Goal: Answer question/provide support: Share knowledge or assist other users

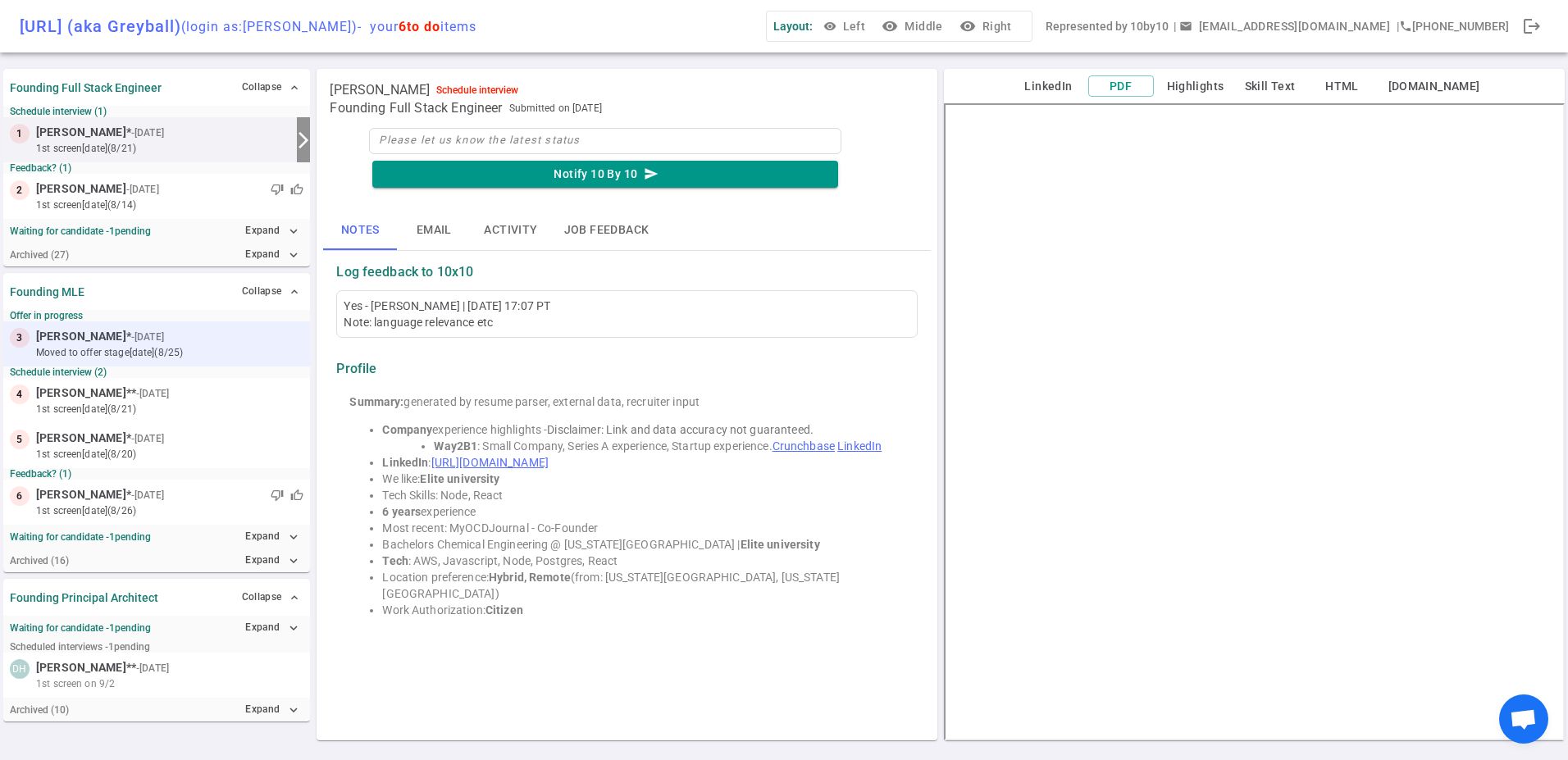
click at [126, 329] on span "[PERSON_NAME] * - [DATE]" at bounding box center [101, 337] width 131 height 17
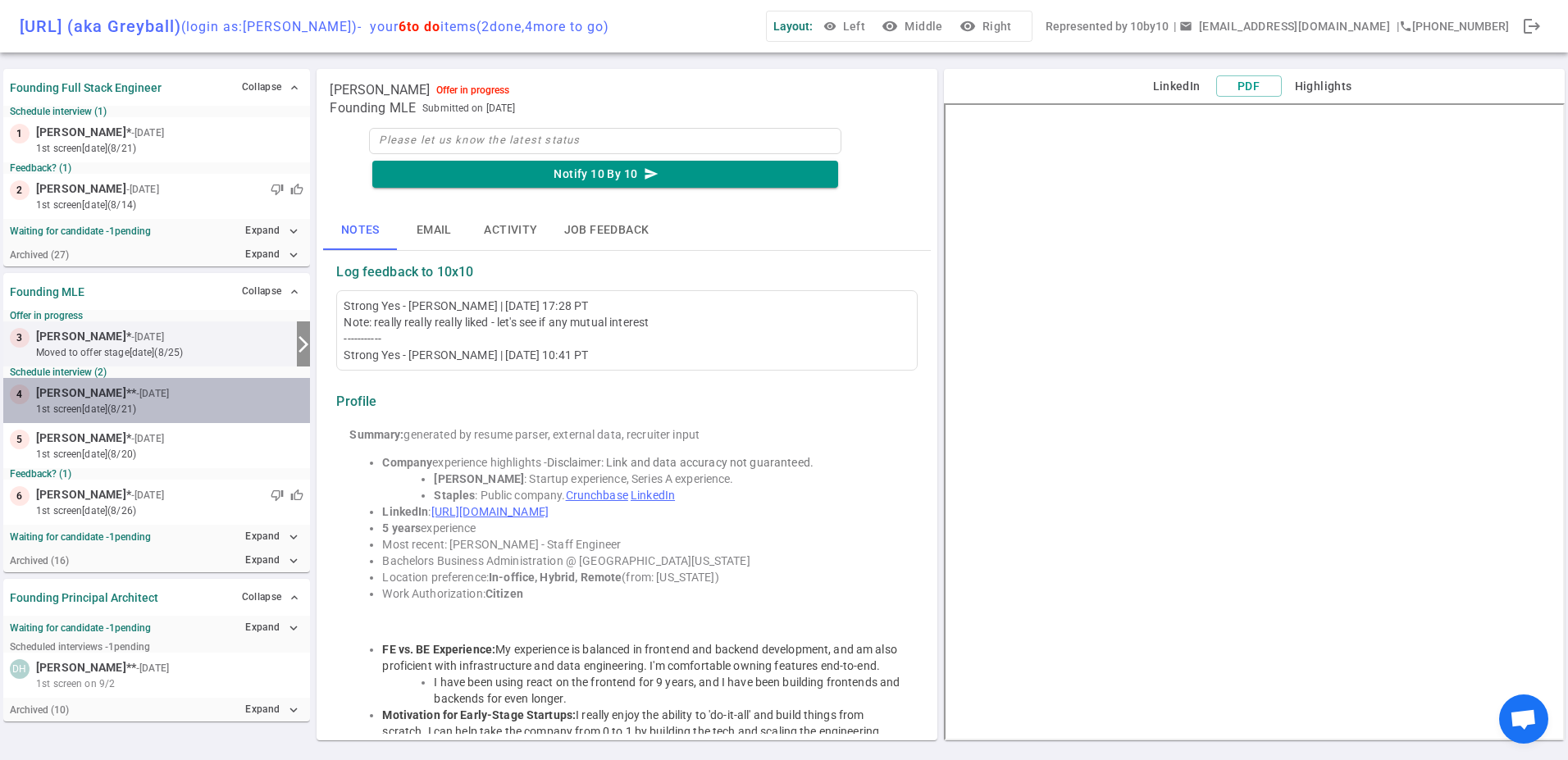
click at [111, 414] on small "1st Screen [DATE] (8/21)" at bounding box center [169, 409] width 267 height 14
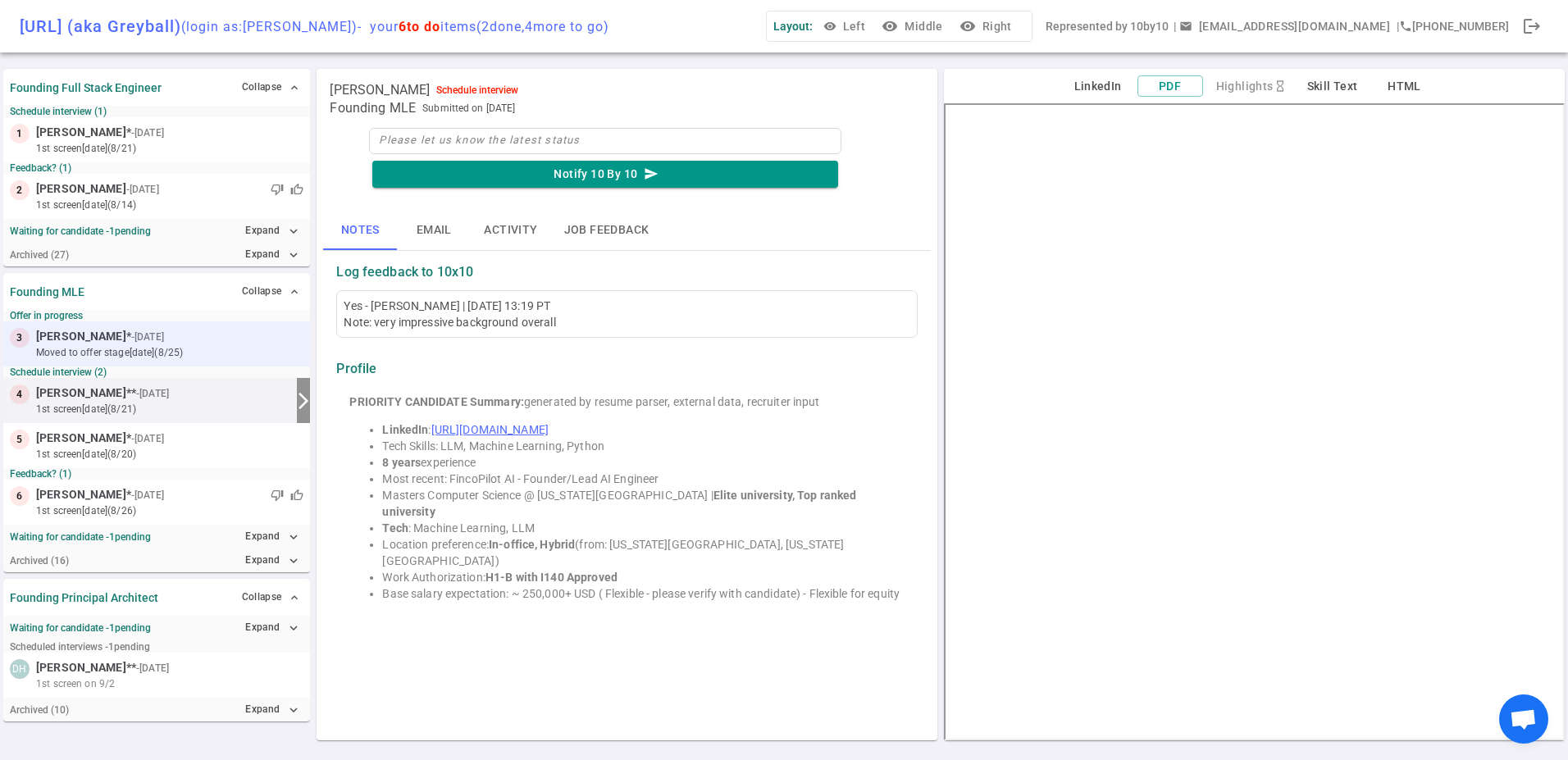
click at [155, 345] on small "moved to Offer stage [DATE] (8/25)" at bounding box center [169, 352] width 267 height 14
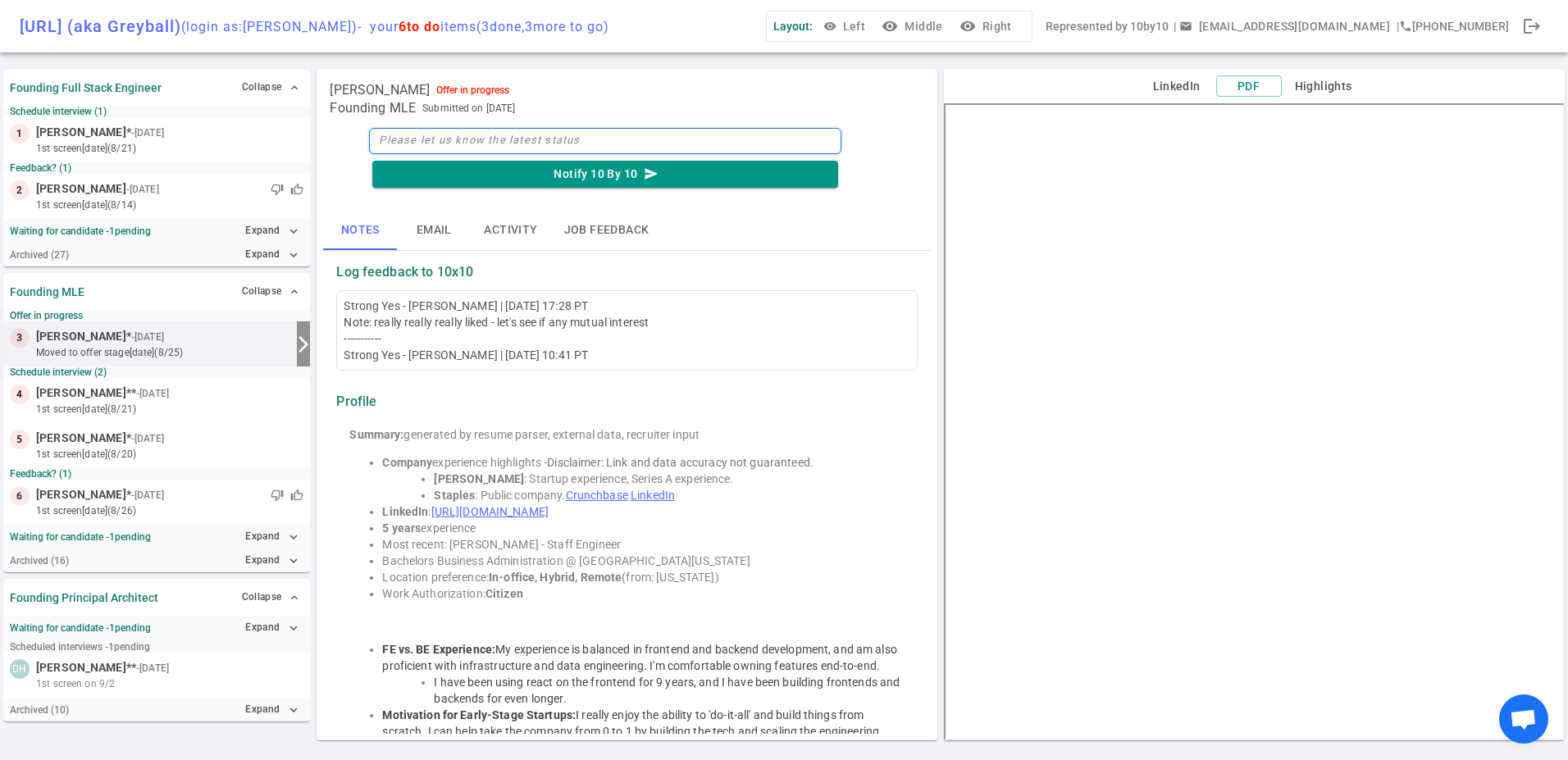
click at [473, 143] on textarea at bounding box center [605, 141] width 473 height 26
type textarea "b"
type textarea "ba"
type textarea "bac"
type textarea "[PERSON_NAME]"
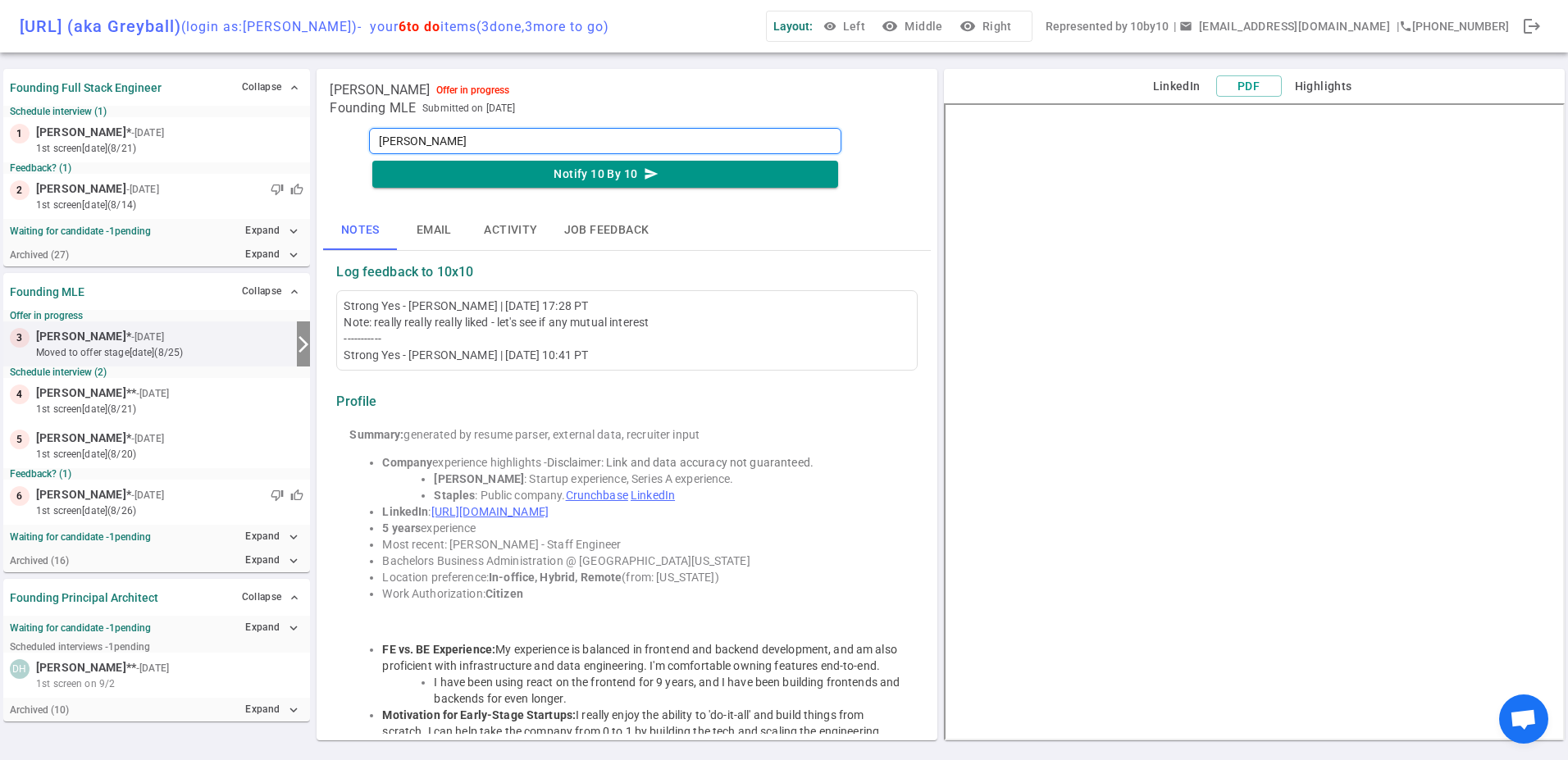
type textarea "backed"
type textarea "backed o"
type textarea "backed out"
type textarea "backed outy"
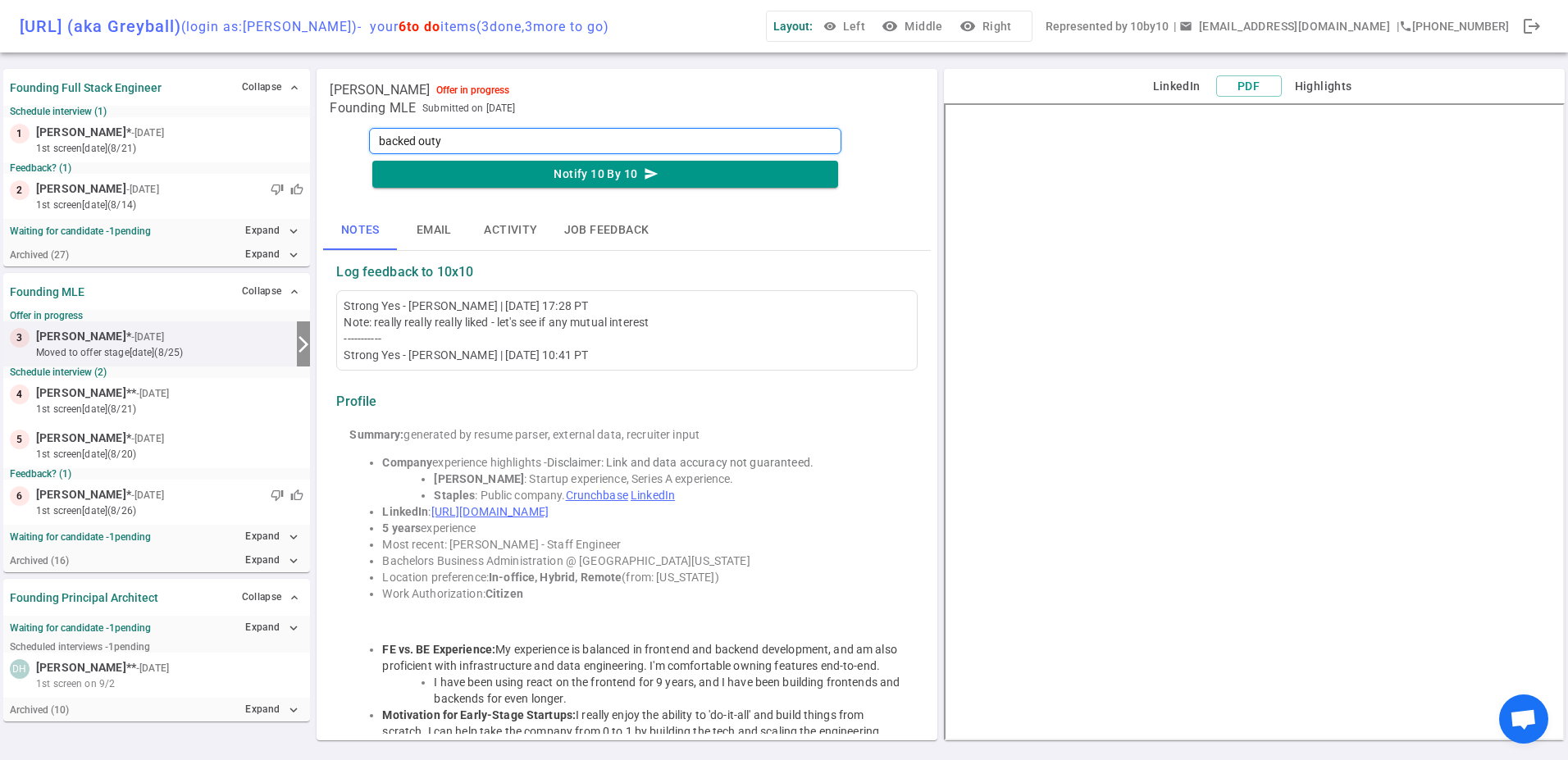
type textarea "backed outy"
type textarea "backed out"
type textarea "backed out a"
type textarea "backed out af"
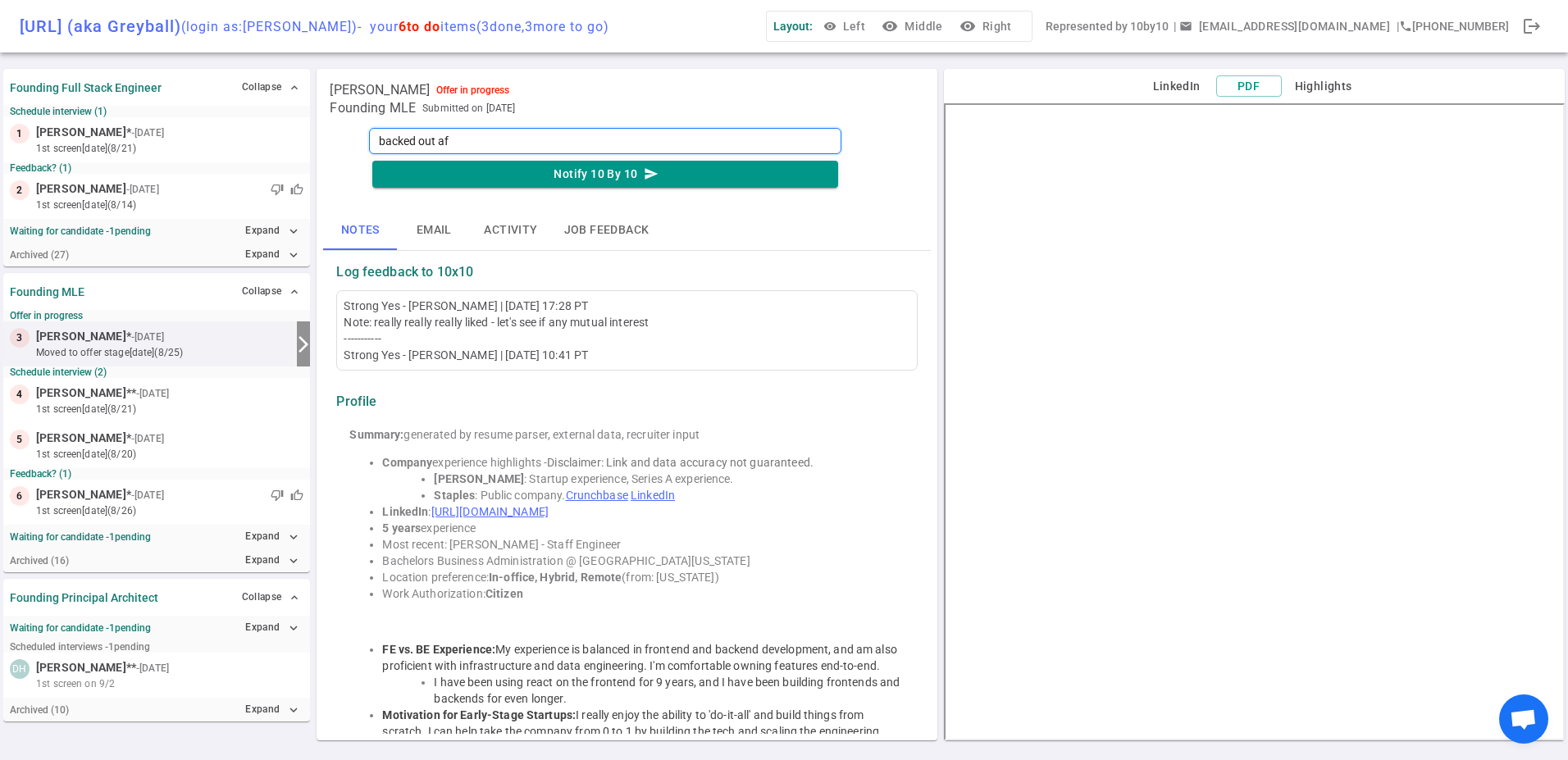
type textarea "backed out aft"
type textarea "backed out afte"
type textarea "backed out after"
type textarea "backed out after s"
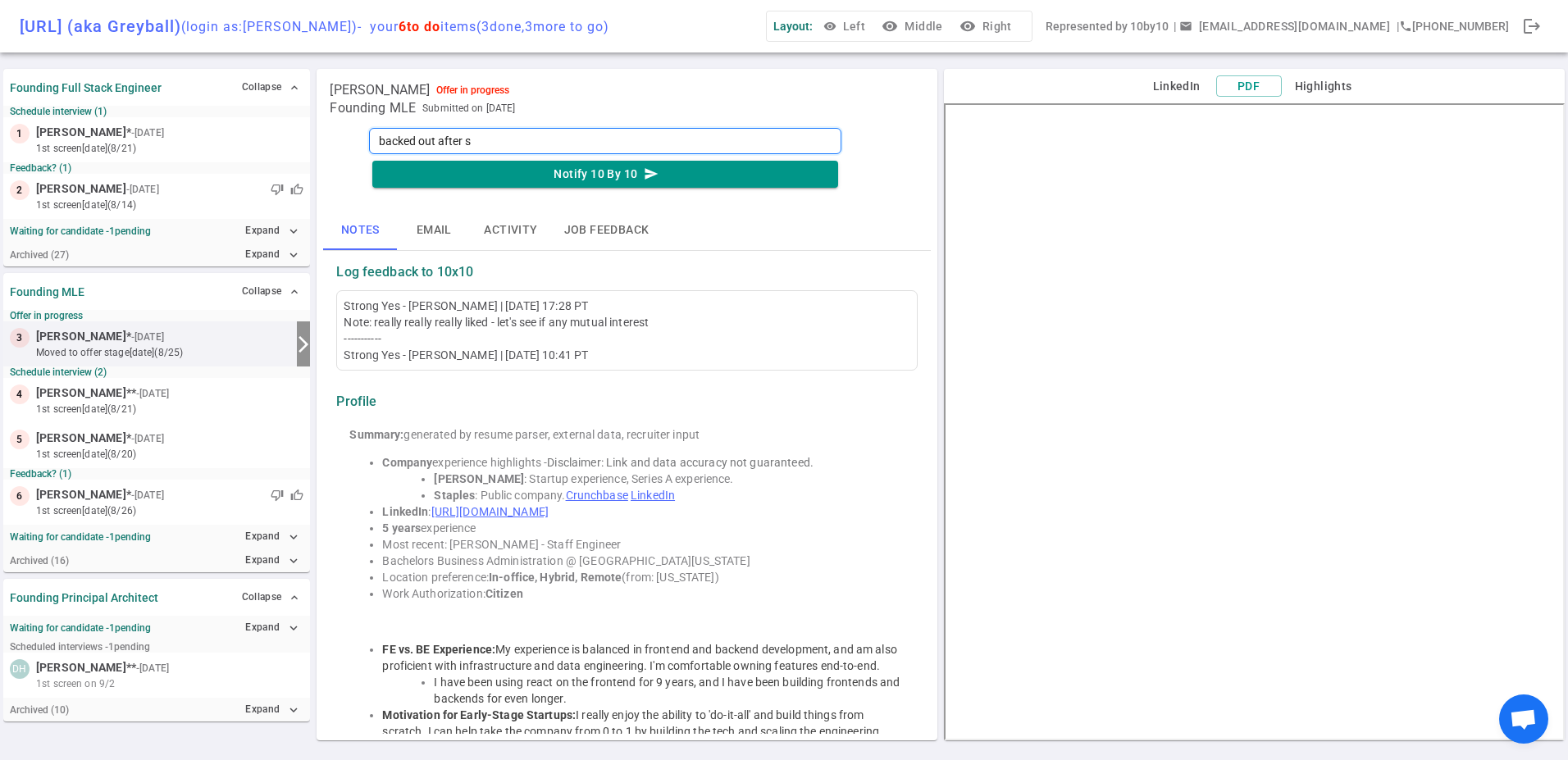
type textarea "backed out after [PERSON_NAME]"
type textarea "backed out after sig"
type textarea "backed out after signi"
type textarea "backed out after signin"
type textarea "backed out after signing"
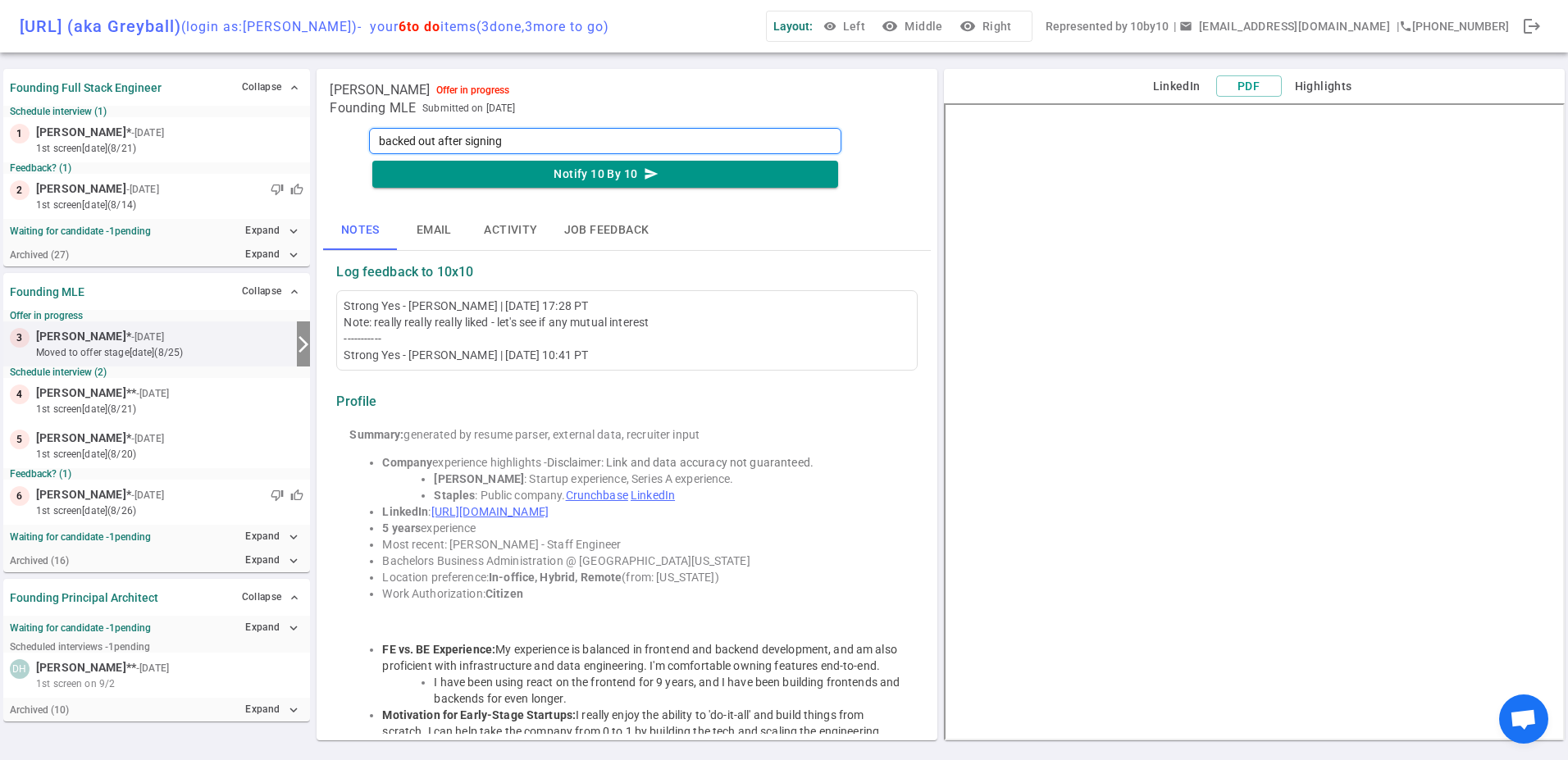
type textarea "backed out after signing"
type textarea "backed out after signing of"
type textarea "backed out after signing off"
type textarea "backed out after signing offe"
type textarea "backed out after signing offer"
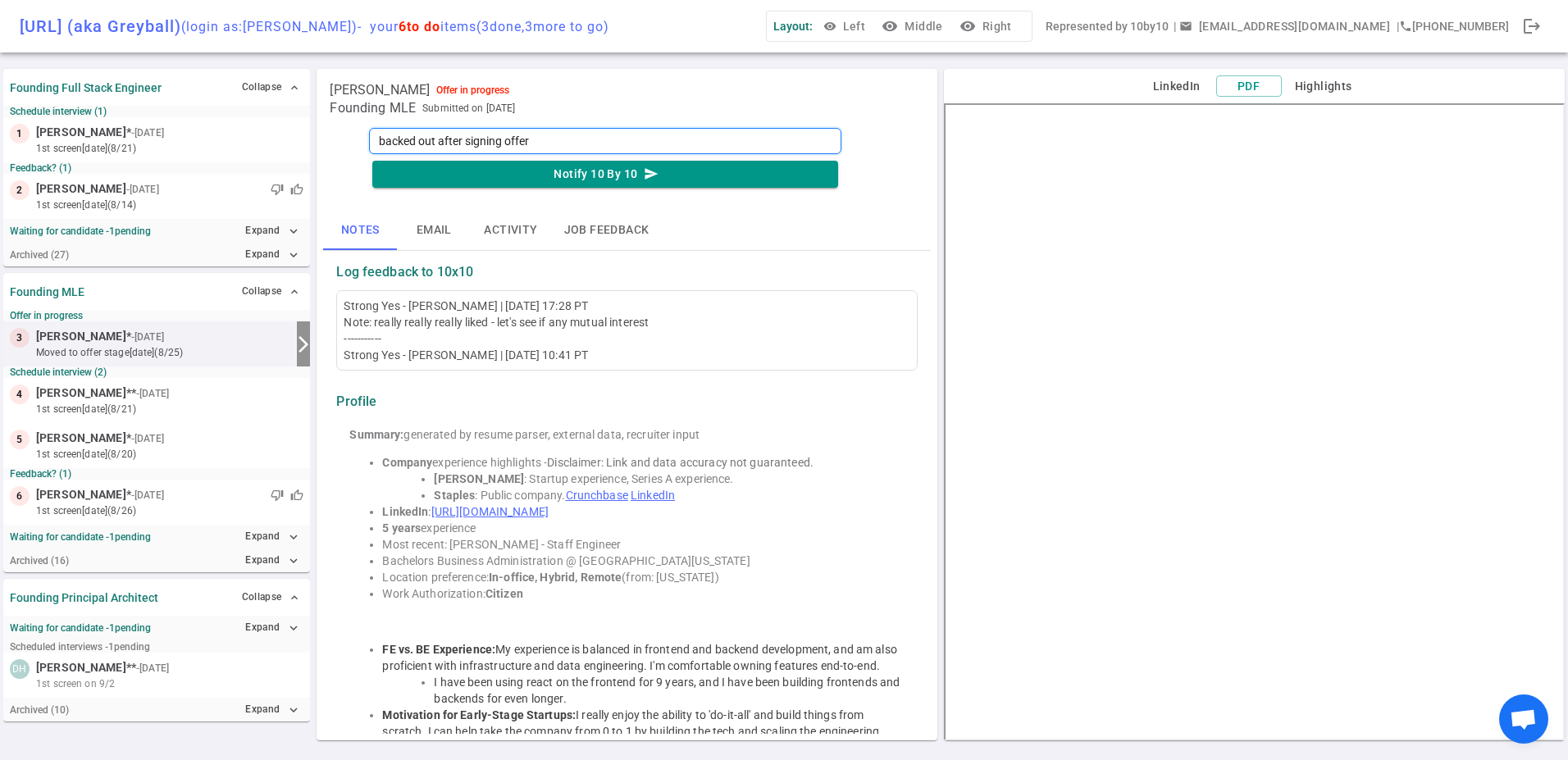
type textarea "backed out after signing offer."
type textarea "backed out after signing offer.."
type textarea "backed out after signing offer..."
click at [538, 187] on button "Notify 10 By 10 send" at bounding box center [605, 175] width 466 height 27
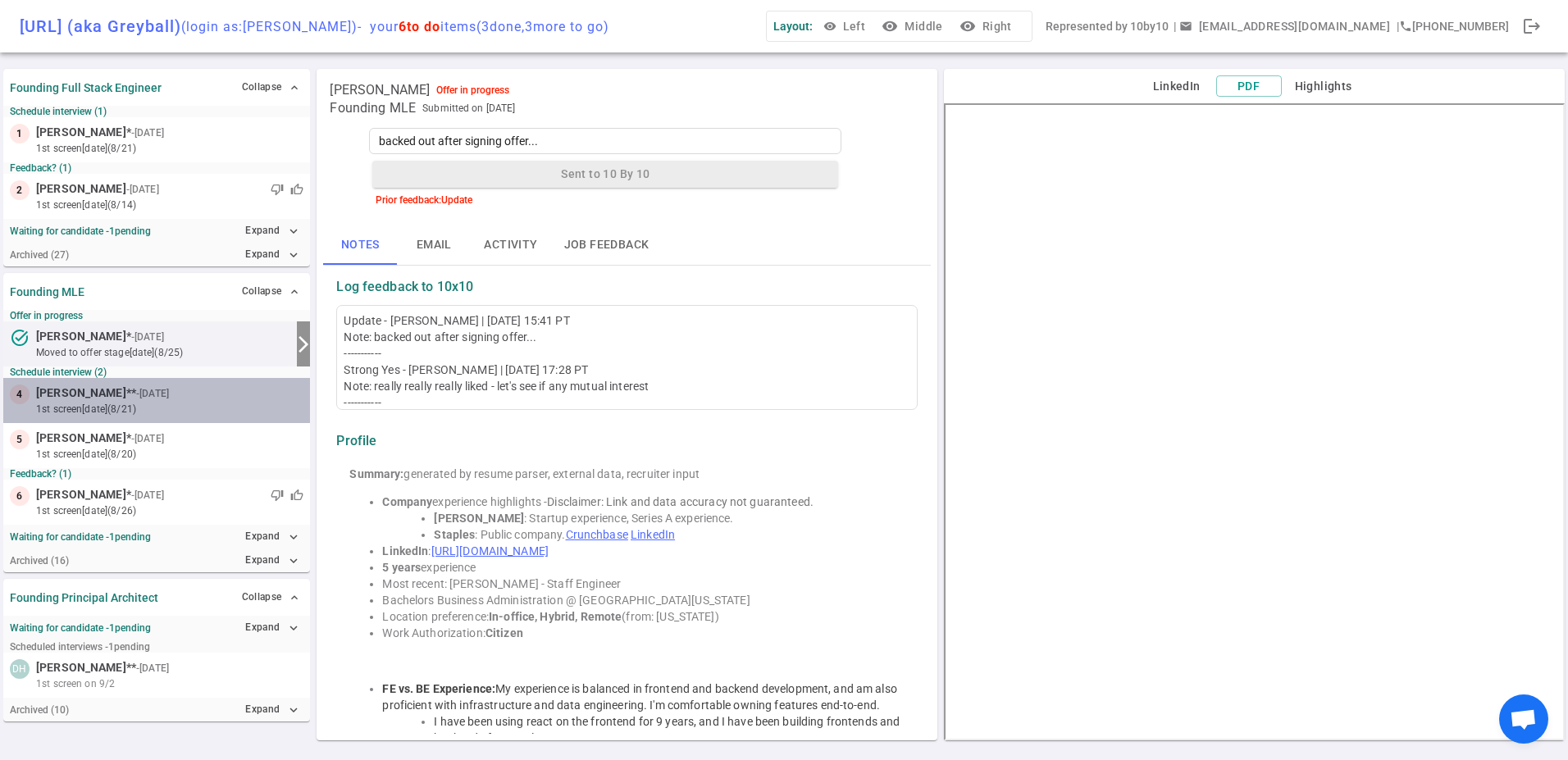
click at [87, 403] on small "1st Screen [DATE] (8/21)" at bounding box center [169, 409] width 267 height 14
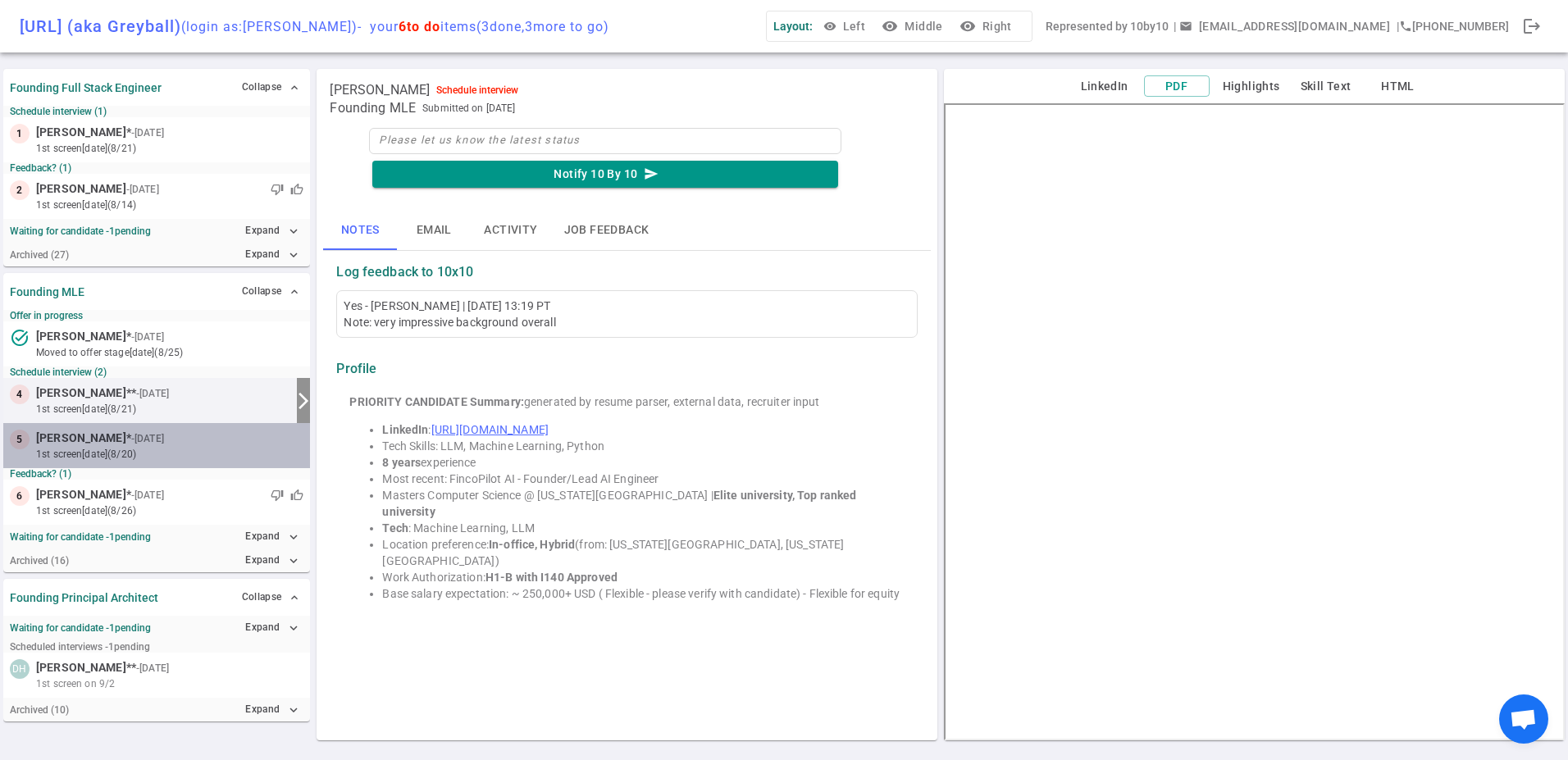
click at [70, 452] on small "1st Screen [DATE] (8/20)" at bounding box center [169, 454] width 267 height 14
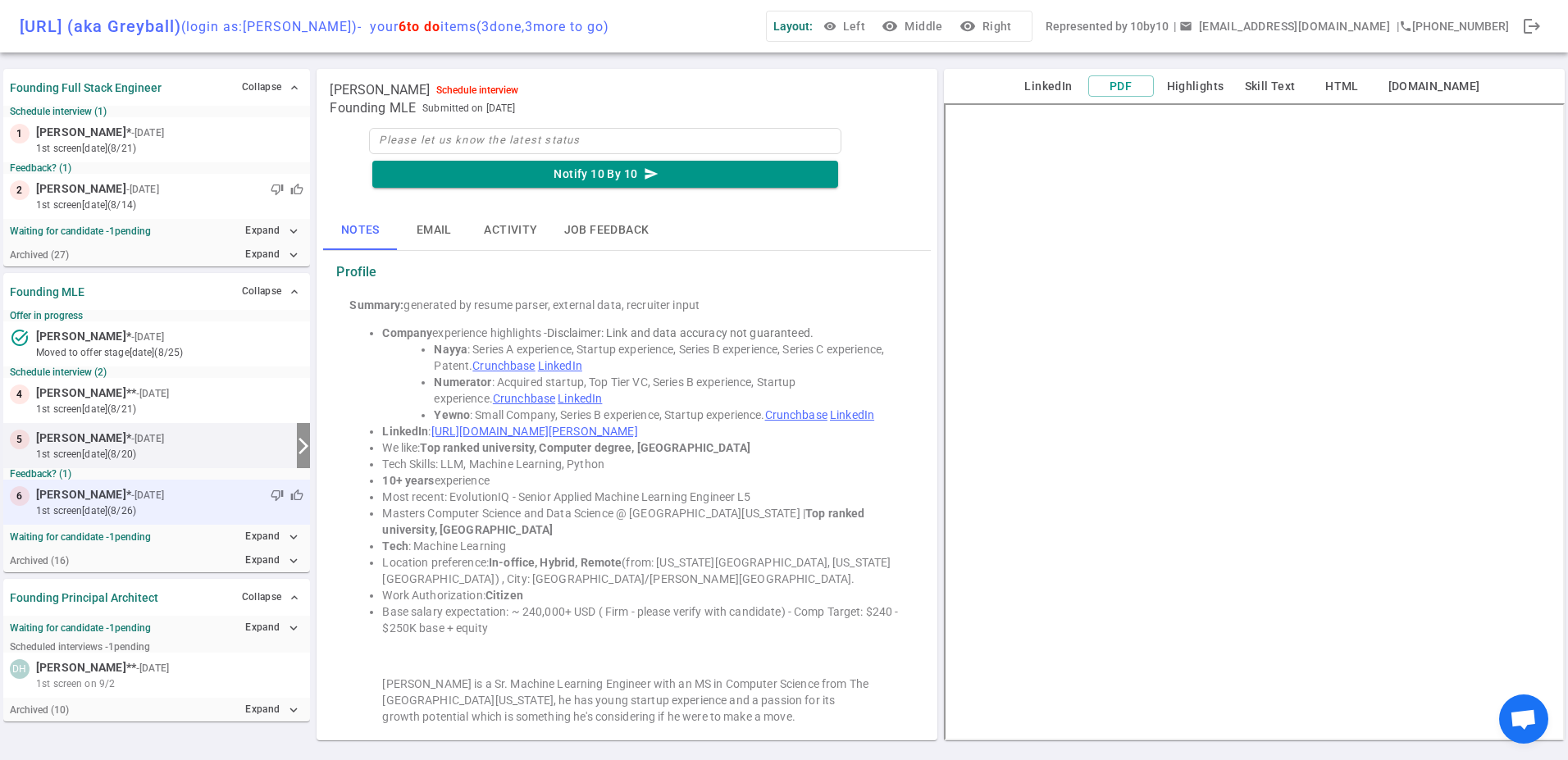
click at [106, 515] on small "1st Screen [DATE] (8/26)" at bounding box center [169, 510] width 267 height 14
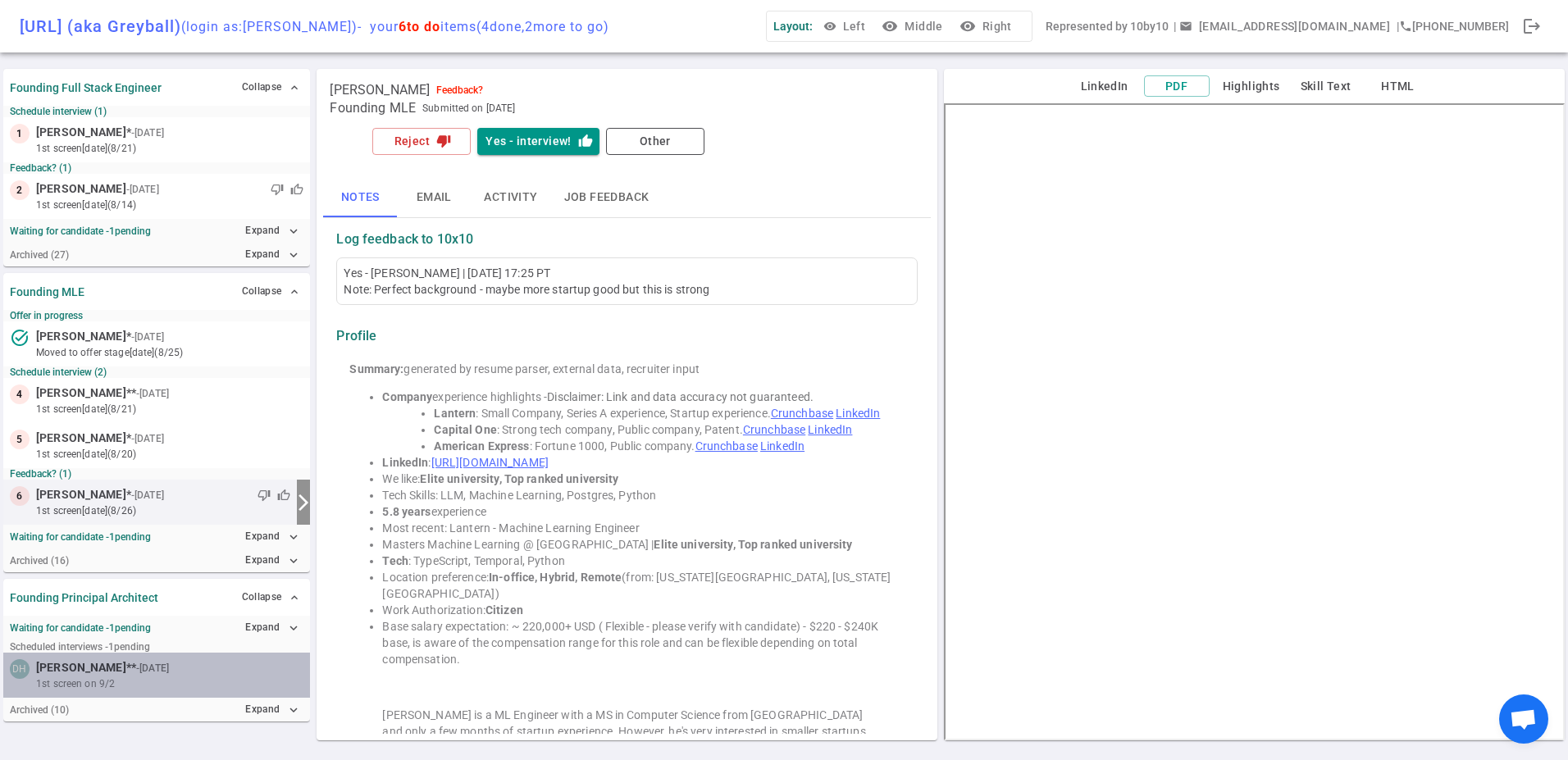
click at [109, 660] on span "[PERSON_NAME] ** - [DATE]" at bounding box center [104, 668] width 136 height 17
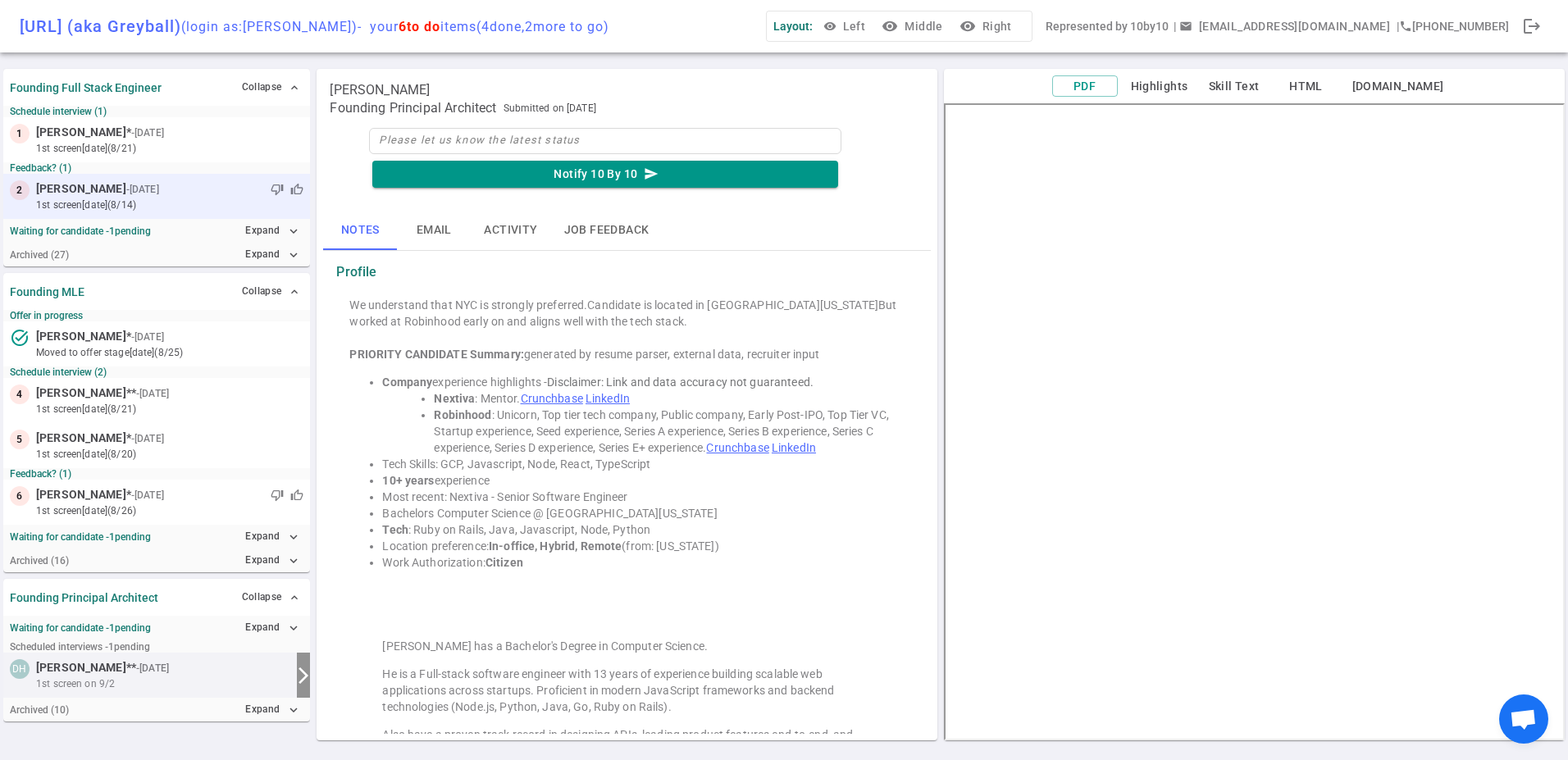
click at [231, 216] on div "2 [PERSON_NAME] - [DATE] thumb_down thumb_up 1st Screen [DATE] (8/14)" at bounding box center [157, 196] width 307 height 45
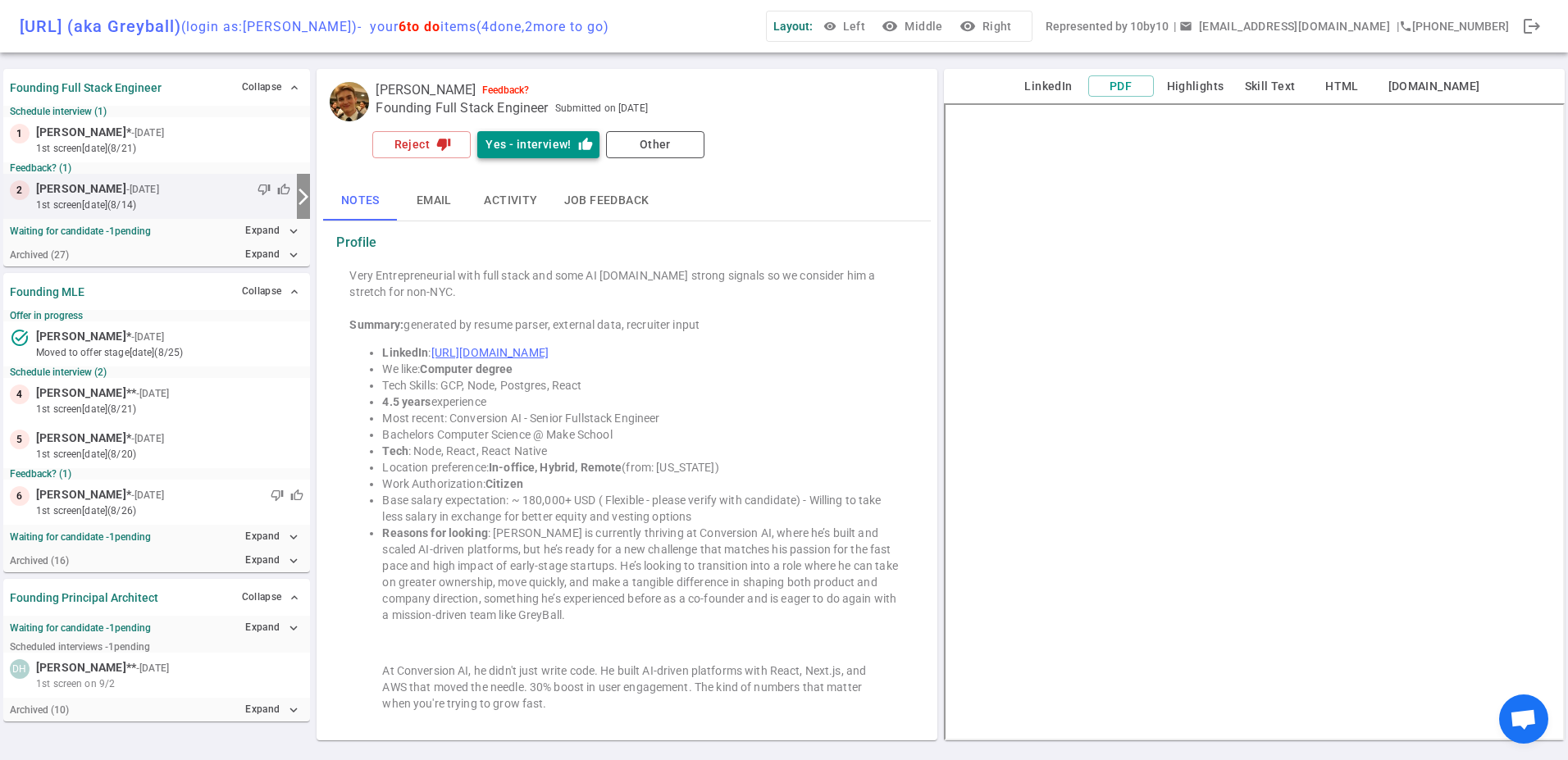
click at [511, 150] on button "Yes - interview! thumb_up" at bounding box center [537, 145] width 121 height 27
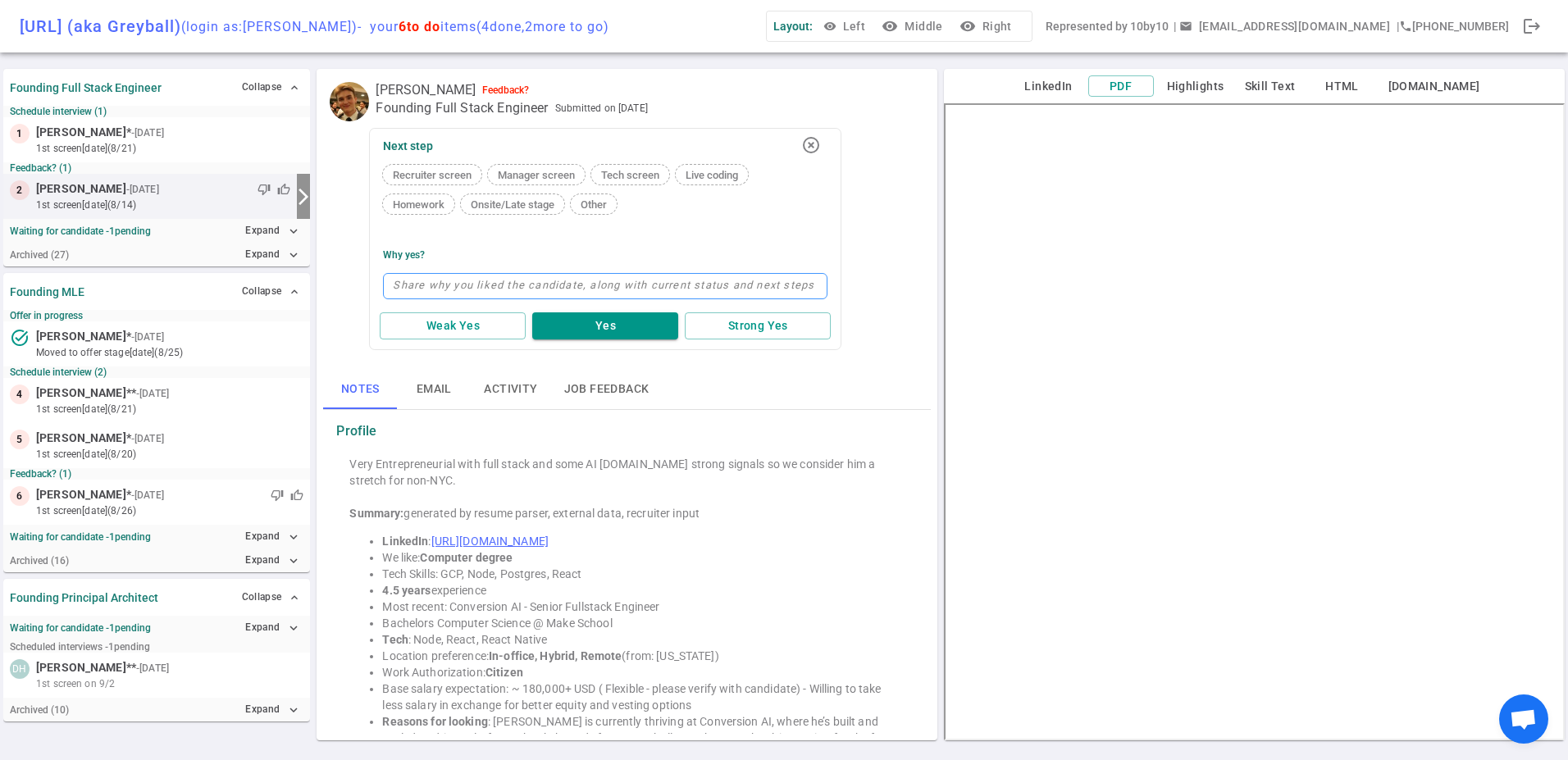
type textarea "w"
type textarea "wo"
type textarea "wor"
type textarea "work"
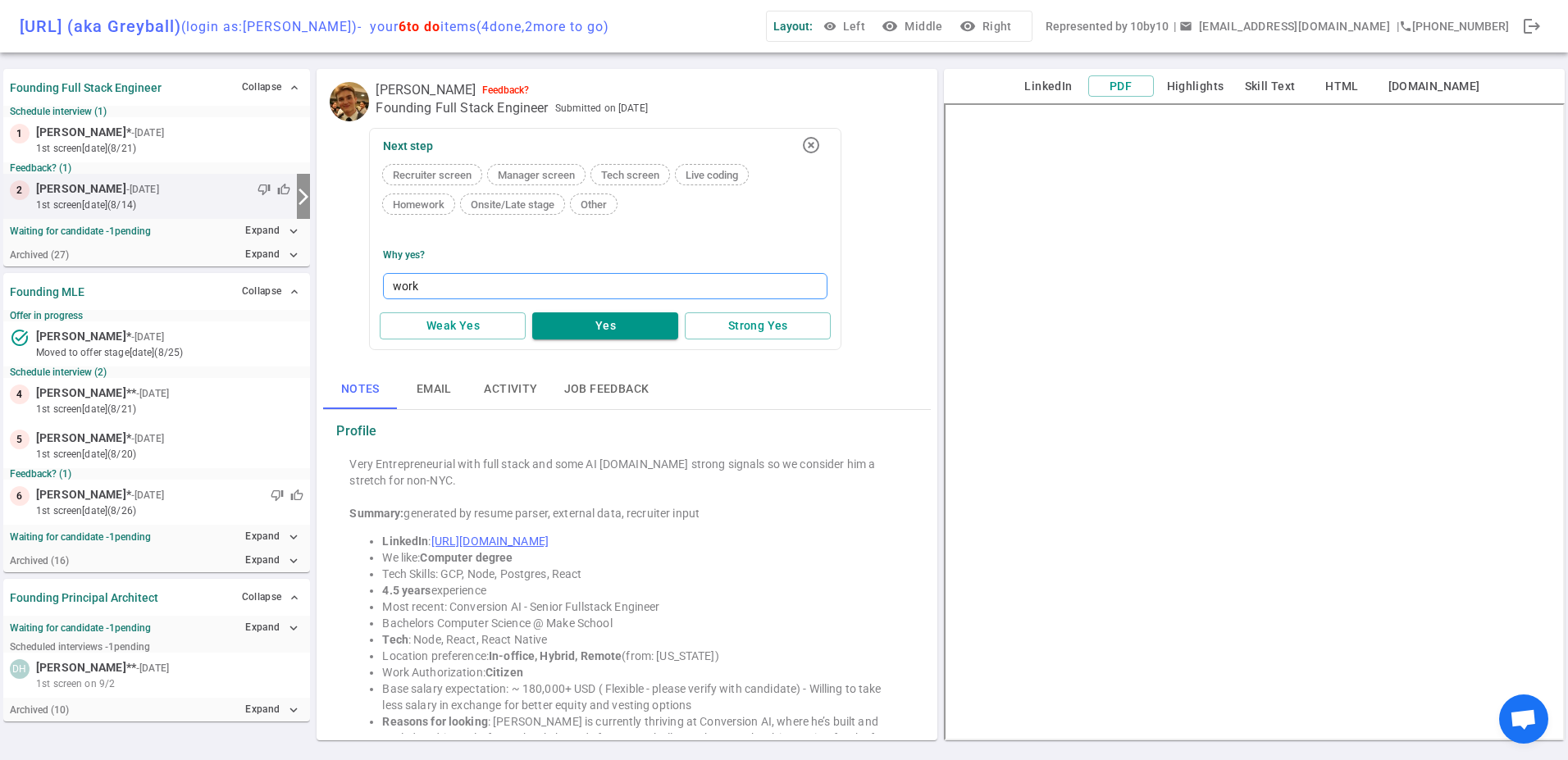
type textarea "work t"
type textarea "work tri"
type textarea "work tria"
type textarea "work trial"
click at [820, 326] on button "Strong Yes" at bounding box center [757, 326] width 146 height 27
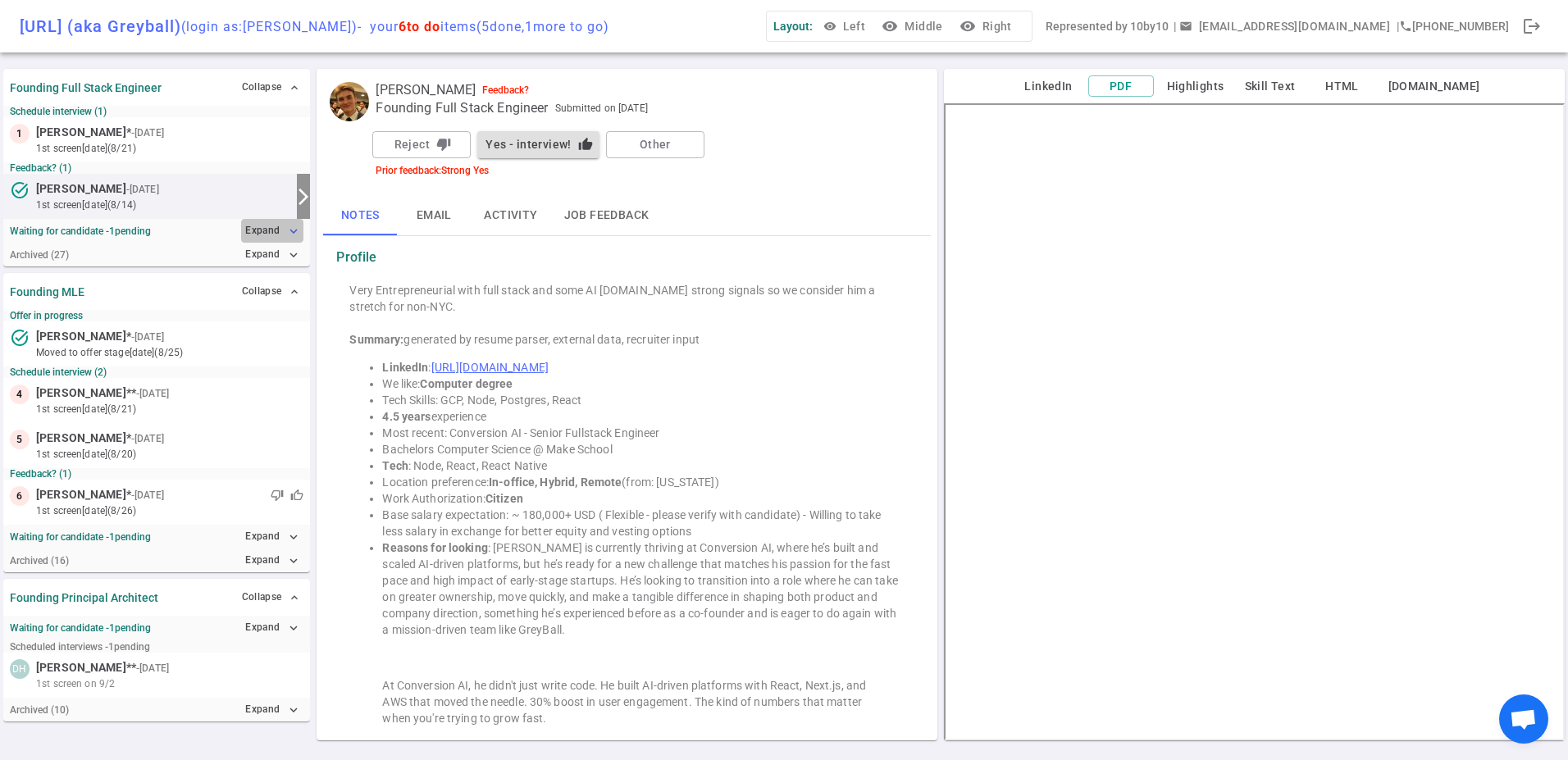
click at [258, 237] on button "Expand expand_more" at bounding box center [272, 231] width 62 height 24
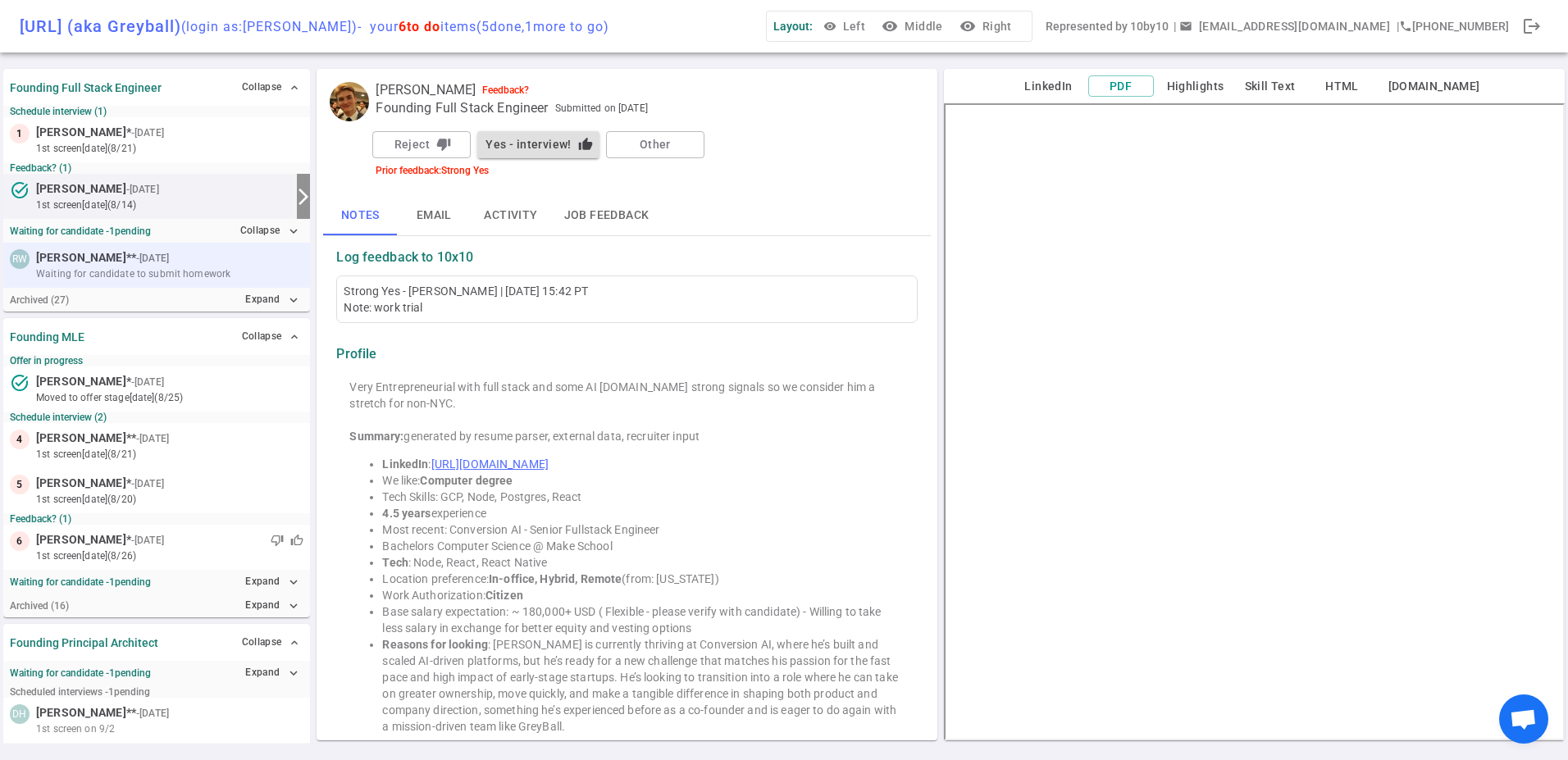
click at [210, 256] on div at bounding box center [238, 258] width 131 height 16
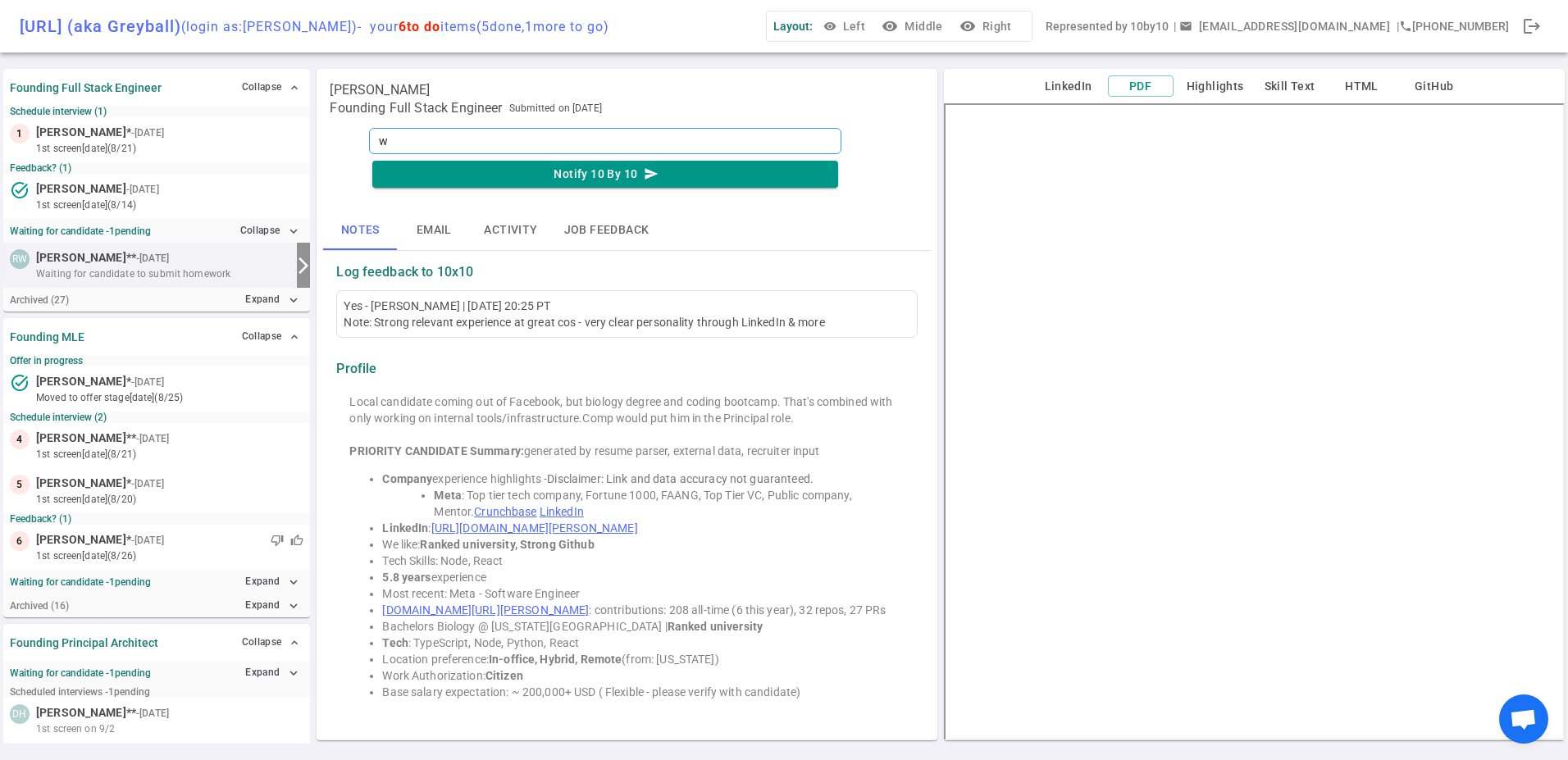
type textarea "wo"
type textarea "work"
type textarea "wor"
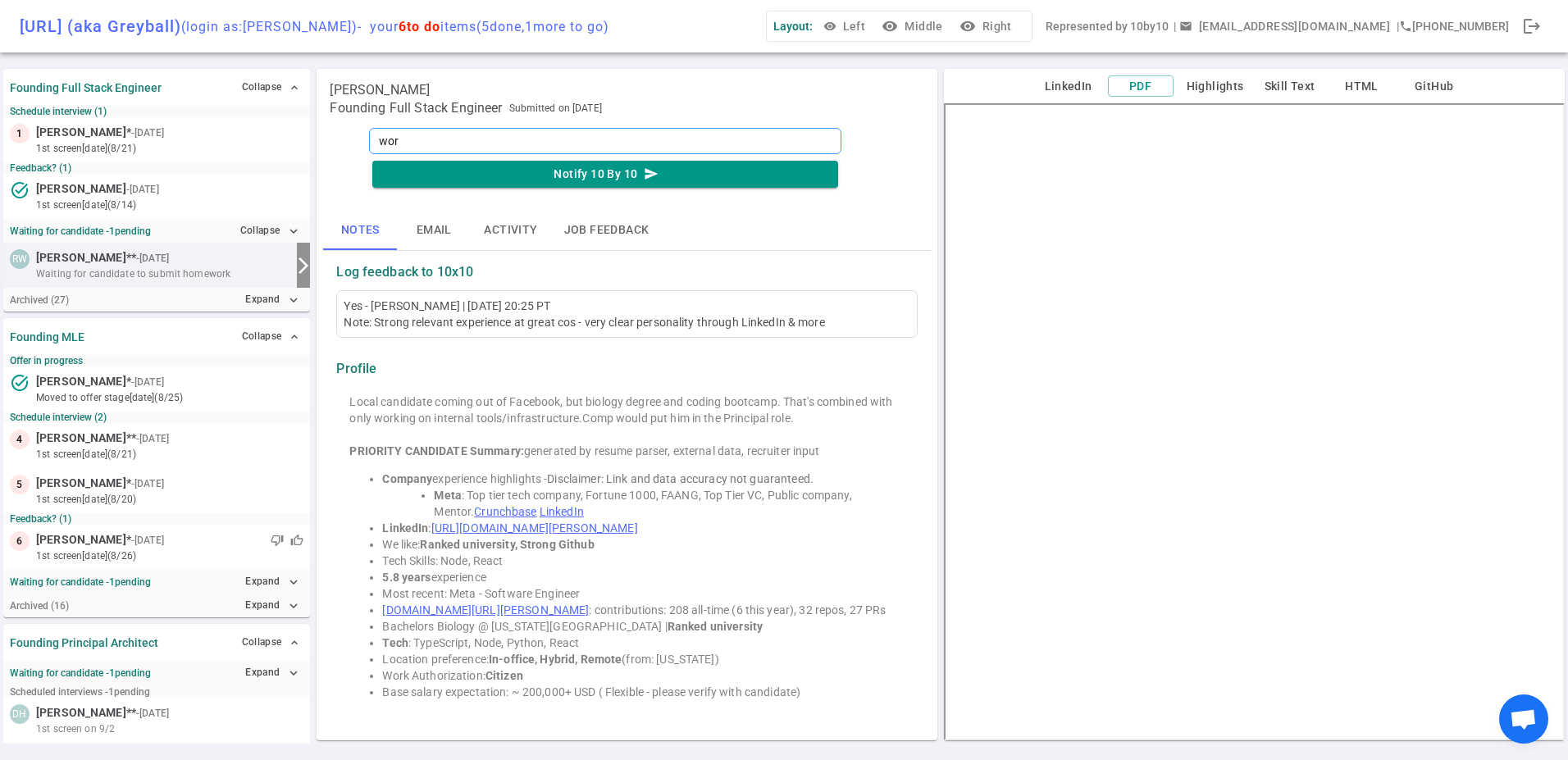
type textarea "wo"
type textarea "w"
type textarea "m"
type textarea "mo"
type textarea "mov"
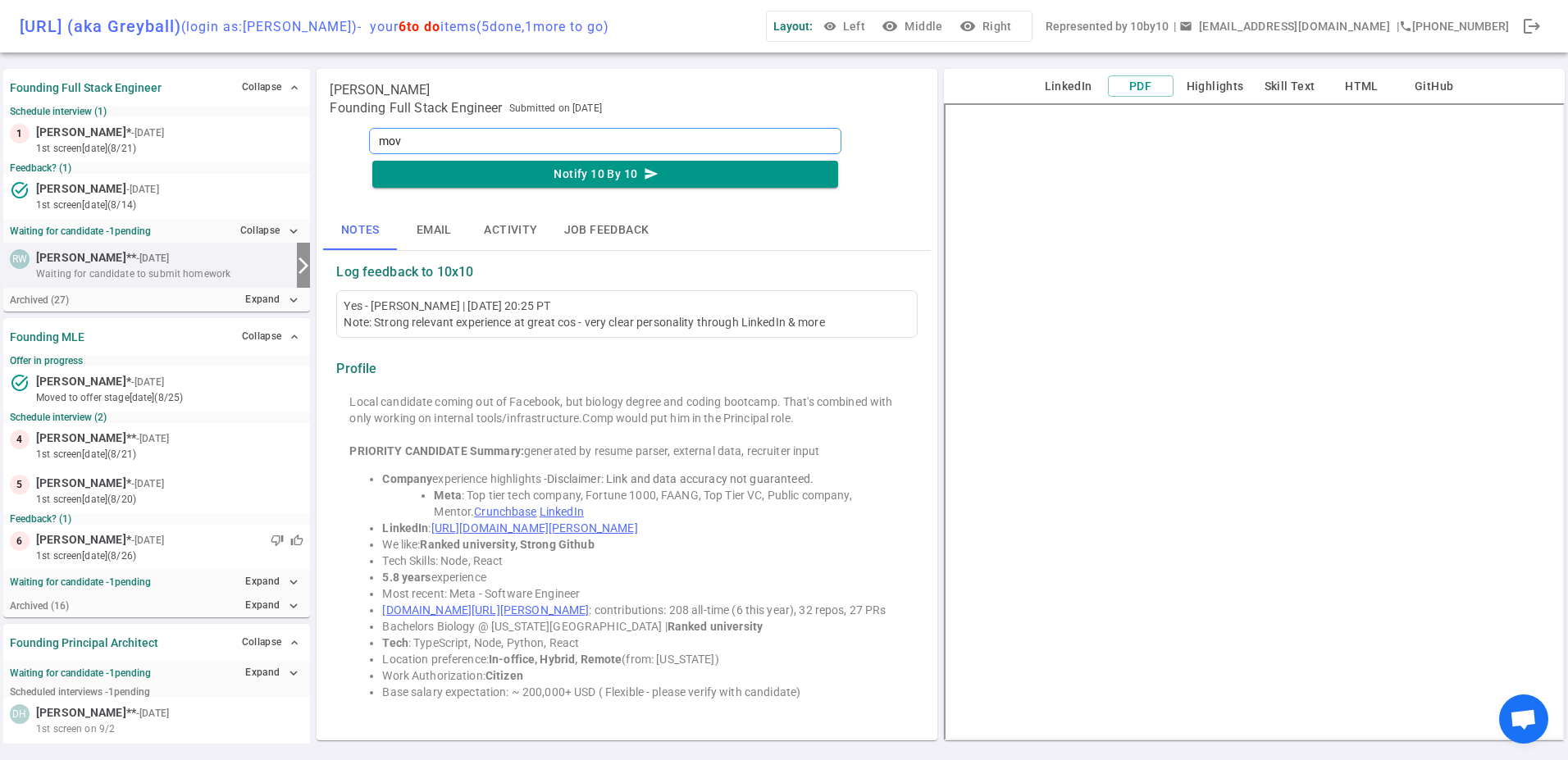
type textarea "movi"
type textarea "movin"
type textarea "moving"
type textarea "moving to"
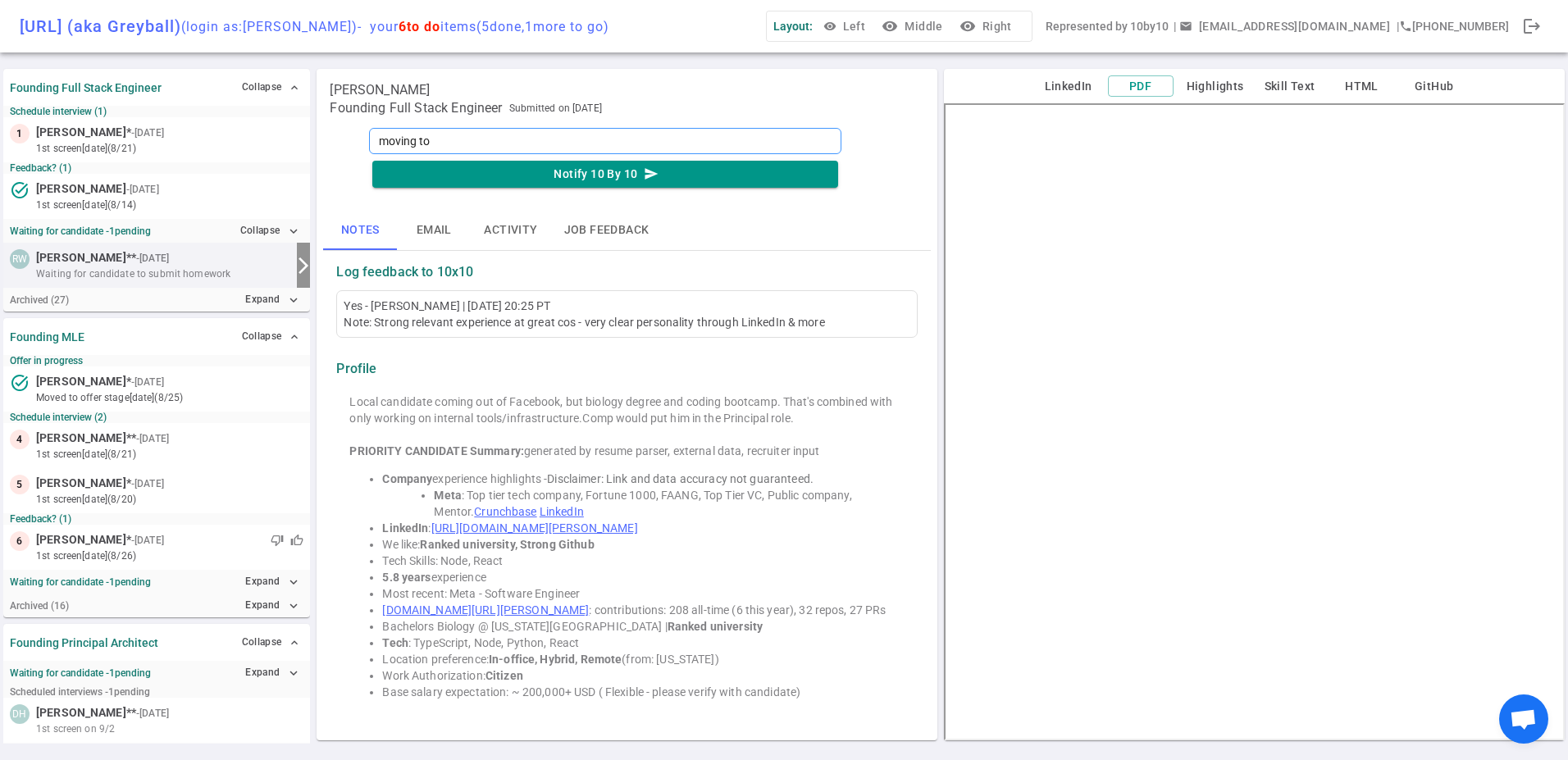
type textarea "moving to"
type textarea "moving to n"
type textarea "moving to ne"
type textarea "moving to [GEOGRAPHIC_DATA]"
type textarea "moving to next"
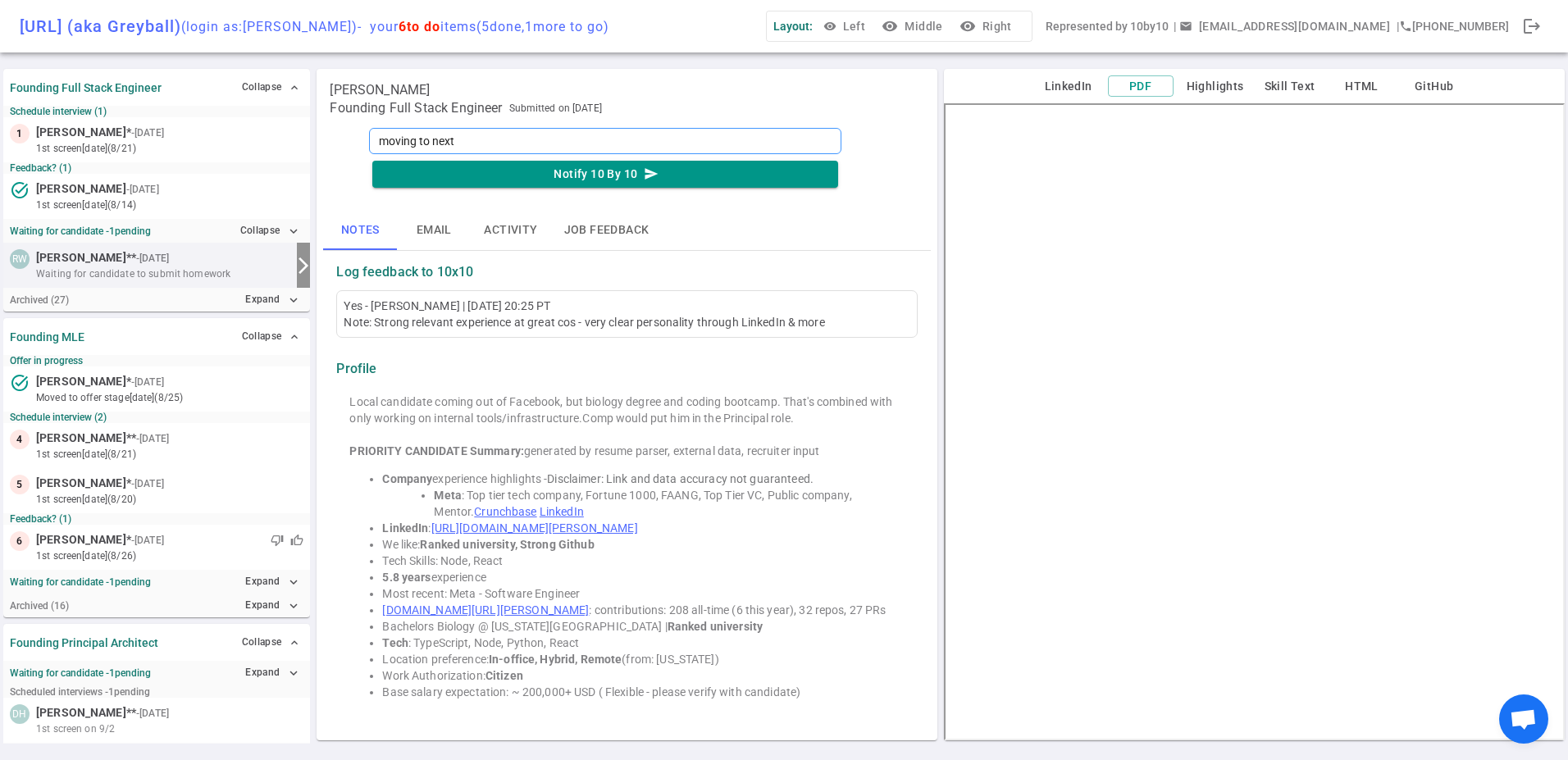
type textarea "moving to next r"
type textarea "moving to next ro"
type textarea "moving to next roun"
type textarea "moving to next round"
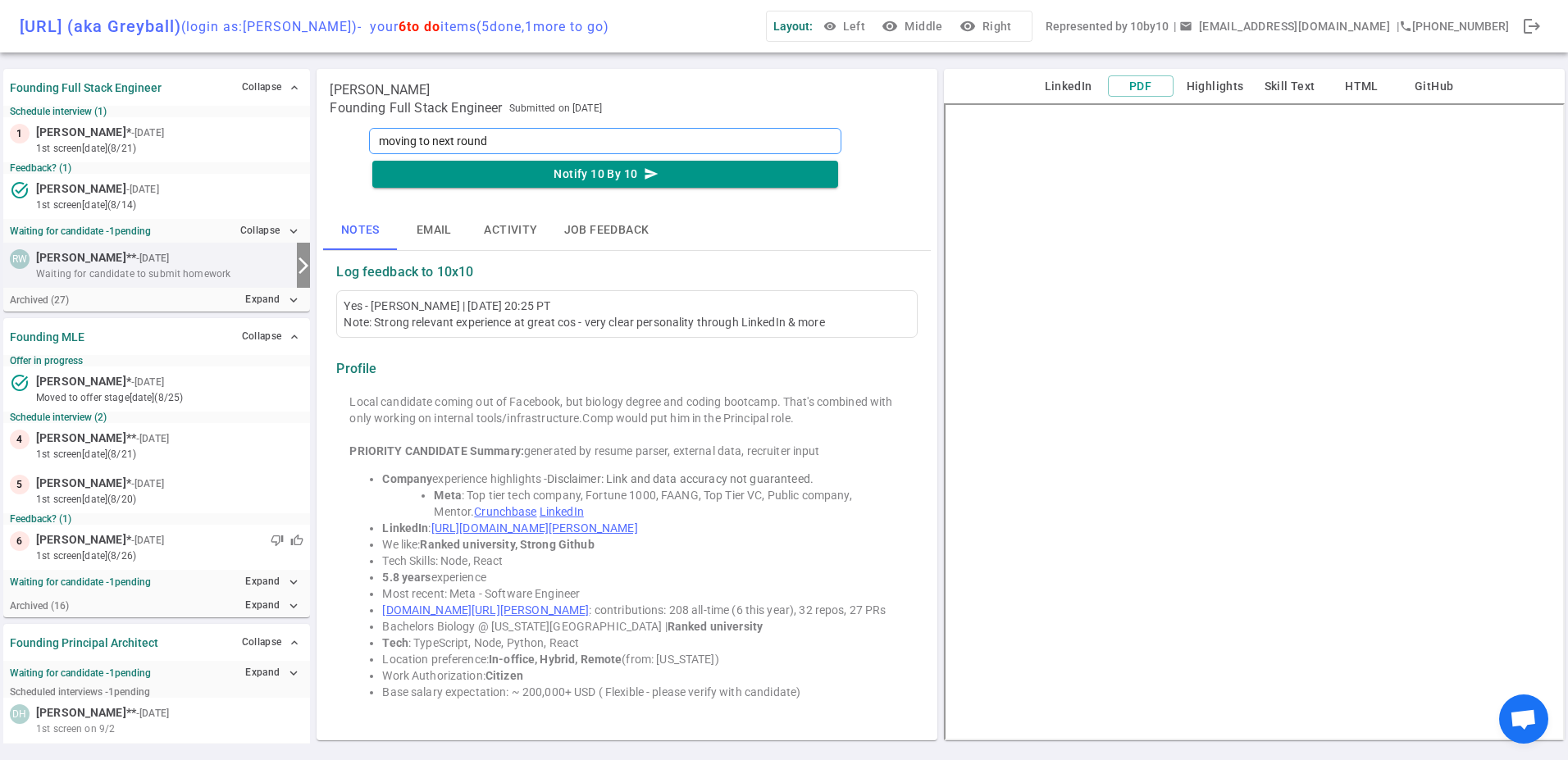
type textarea "moving to next round -"
type textarea "moving to next round - V"
type textarea "moving to next round - VE"
type textarea "moving to next round - VER"
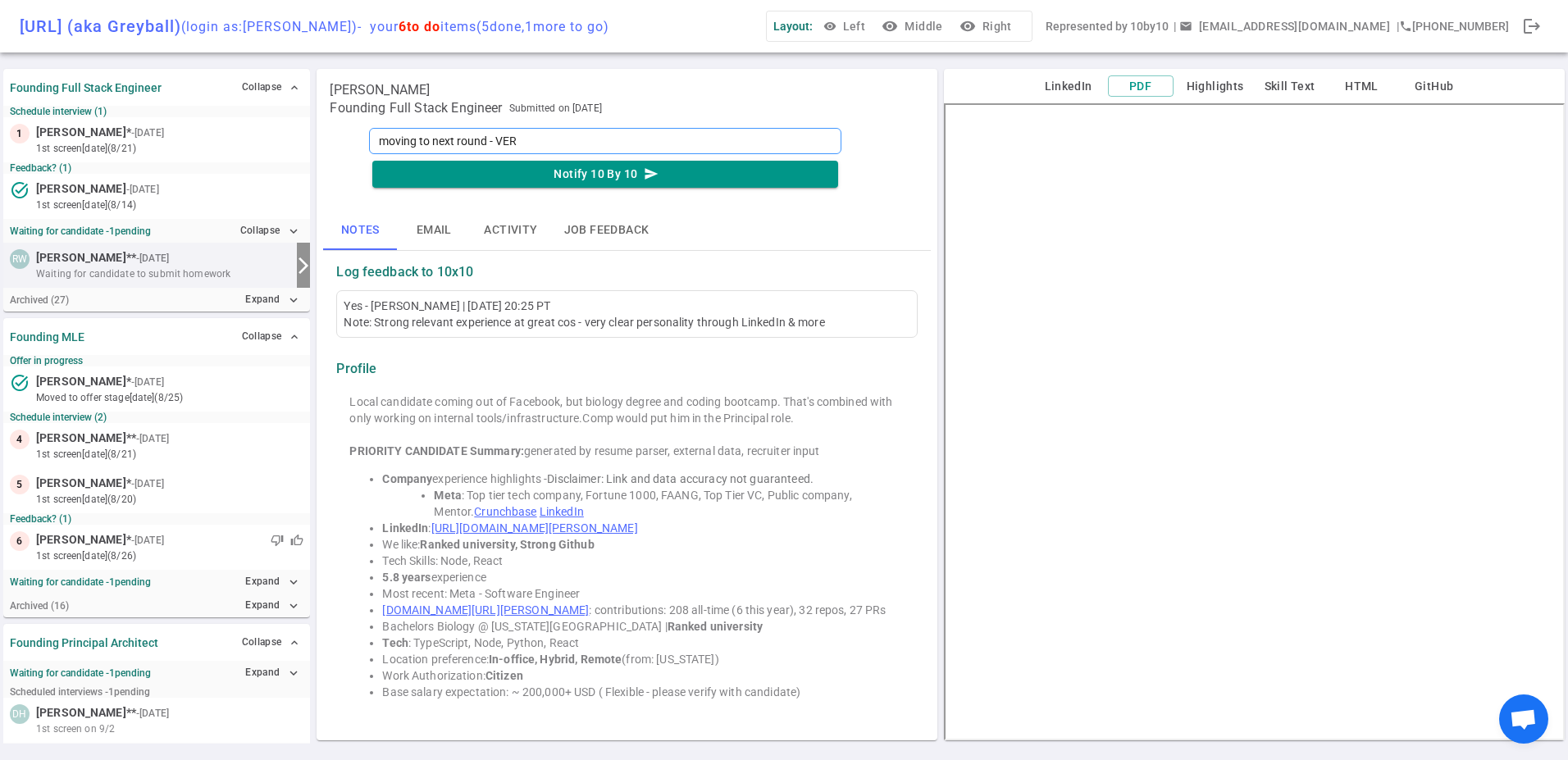
type textarea "moving to next round - VERY"
type textarea "moving to next round - VERY i"
type textarea "moving to next round - VERY im"
type textarea "moving to next round - VERY imp"
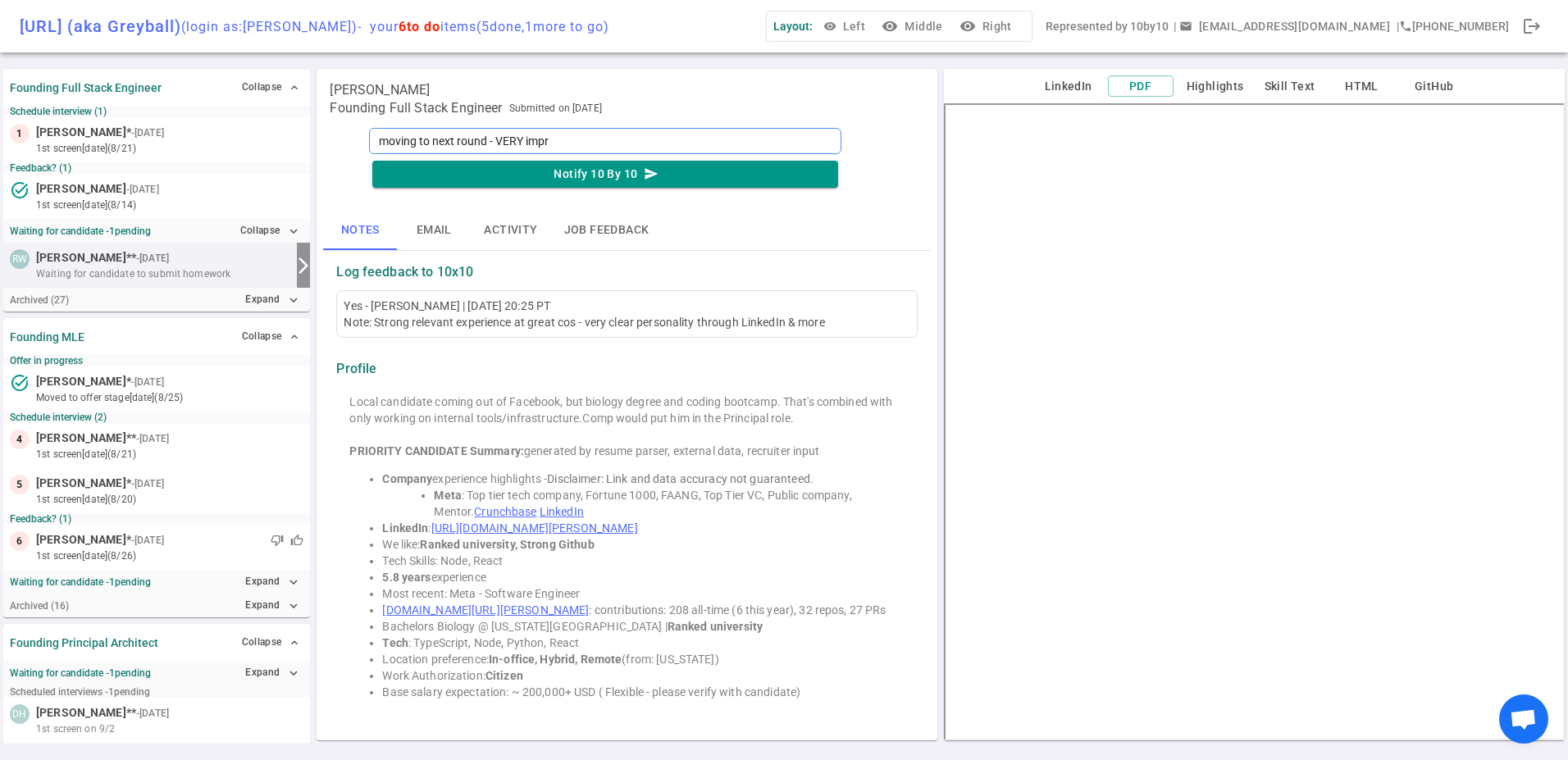
type textarea "moving to next round - VERY impre"
type textarea "moving to next round - VERY impres"
type textarea "moving to next round - VERY impress"
type textarea "moving to next round - VERY impresse"
type textarea "moving to next round - VERY impressed"
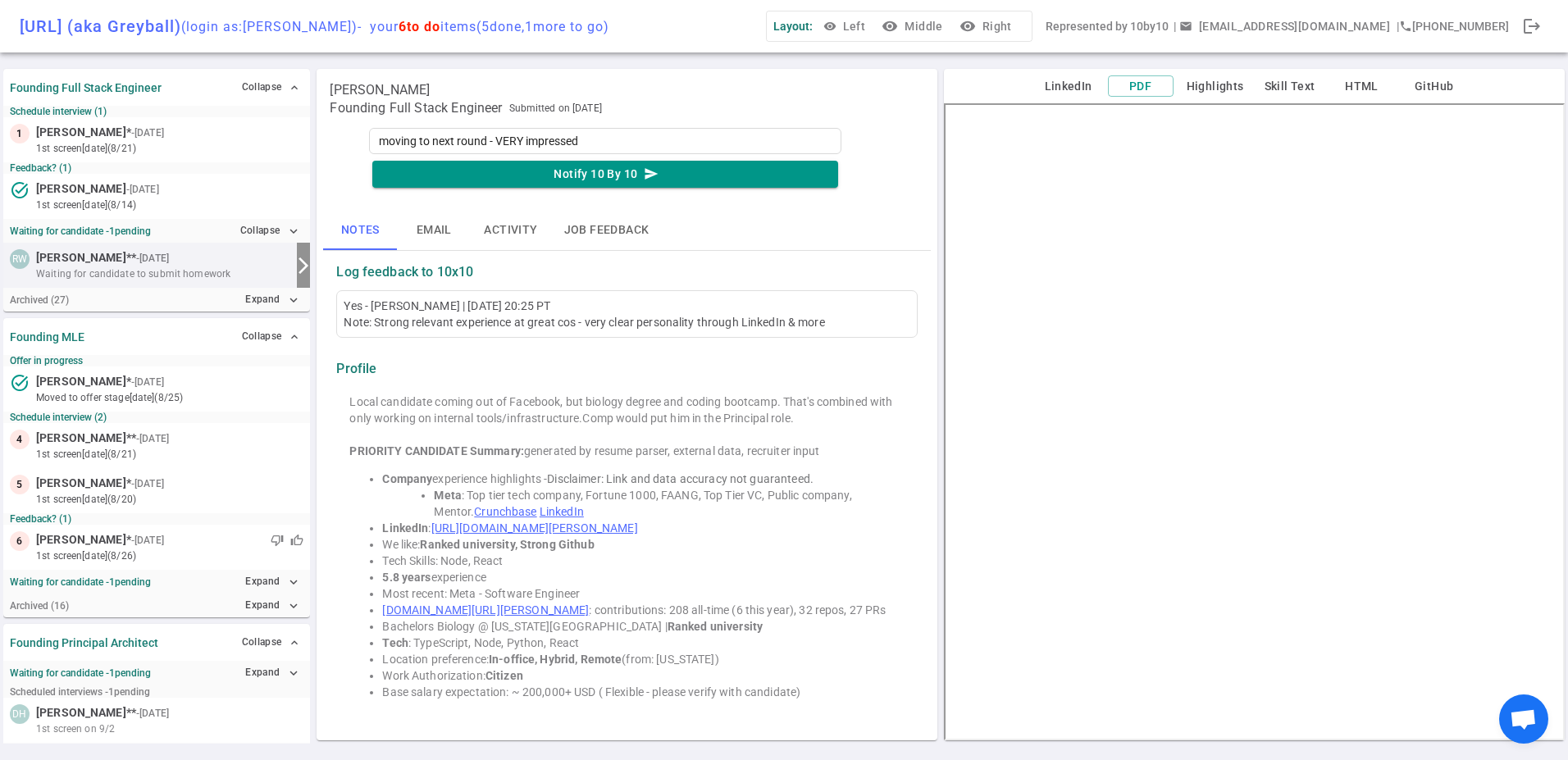
click at [497, 204] on div "moving to next round - VERY impressed Notify 10 By 10 send Notes Email Activity…" at bounding box center [626, 429] width 607 height 609
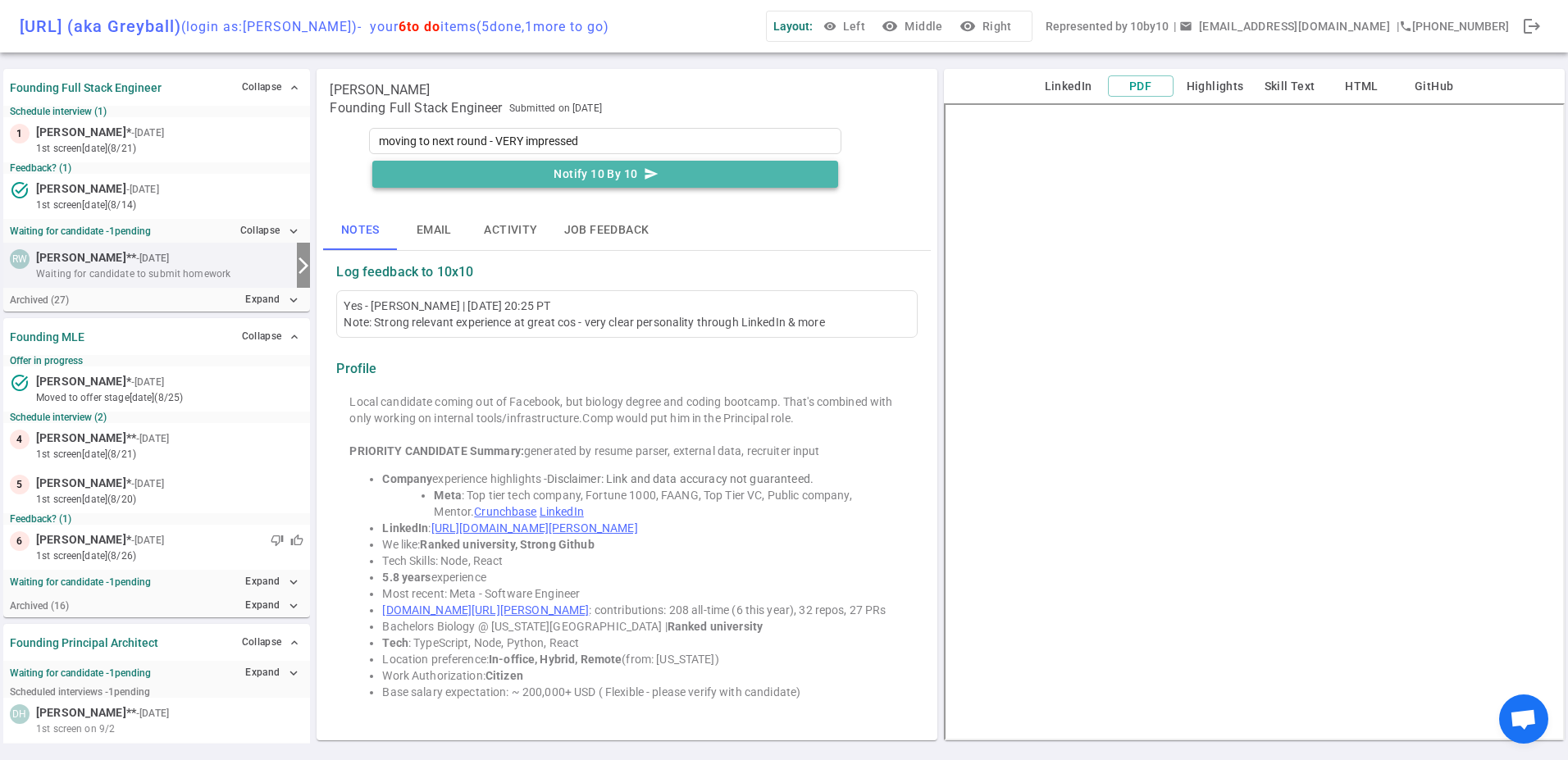
click at [487, 170] on button "Notify 10 By 10 send" at bounding box center [605, 175] width 466 height 27
